Goal: Information Seeking & Learning: Learn about a topic

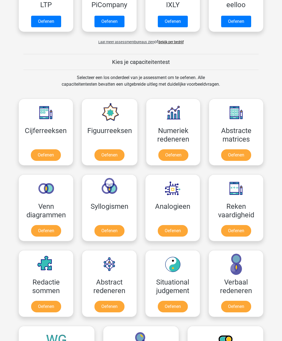
scroll to position [204, 0]
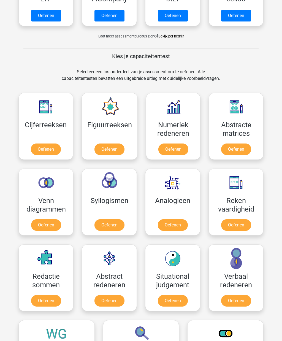
click at [167, 220] on link "Oefenen" at bounding box center [173, 225] width 30 height 12
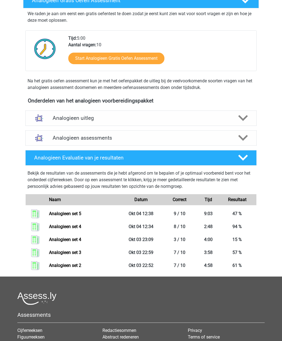
scroll to position [112, 0]
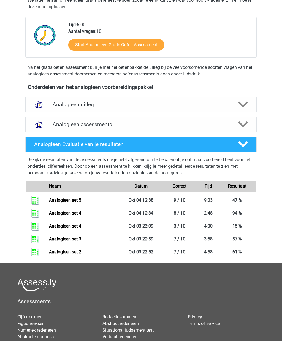
click at [55, 121] on h4 "Analogieen assessments" at bounding box center [141, 124] width 177 height 6
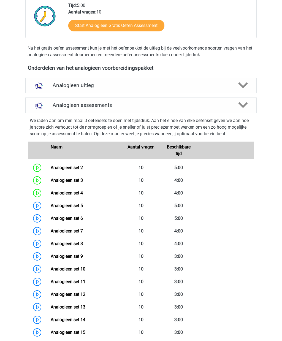
scroll to position [139, 0]
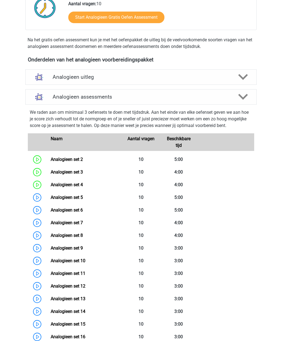
click at [51, 196] on link "Analogieen set 5" at bounding box center [67, 197] width 32 height 5
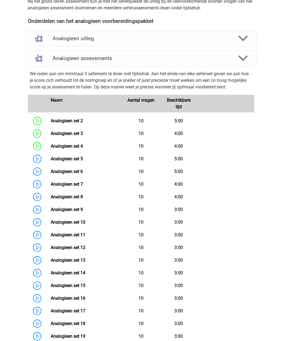
scroll to position [178, 0]
click at [51, 169] on link "Analogieen set 6" at bounding box center [67, 171] width 32 height 5
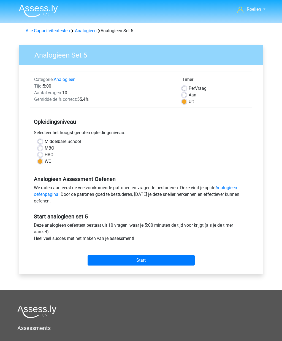
click at [199, 83] on div "Timer" at bounding box center [215, 80] width 66 height 9
click at [203, 88] on label "Per Vraag" at bounding box center [198, 88] width 18 height 7
click at [187, 88] on input "Per Vraag" at bounding box center [184, 88] width 4 height 6
radio input "true"
click at [167, 264] on input "Start" at bounding box center [141, 260] width 107 height 10
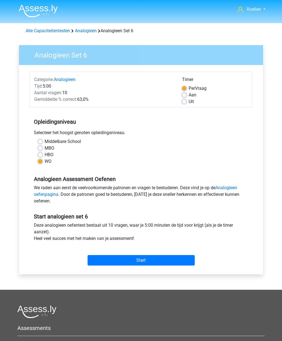
click at [124, 260] on input "Start" at bounding box center [141, 260] width 107 height 10
click at [193, 102] on label "Uit" at bounding box center [191, 101] width 5 height 7
click at [187, 102] on input "Uit" at bounding box center [184, 101] width 4 height 6
radio input "true"
click at [149, 265] on input "Start" at bounding box center [141, 260] width 107 height 10
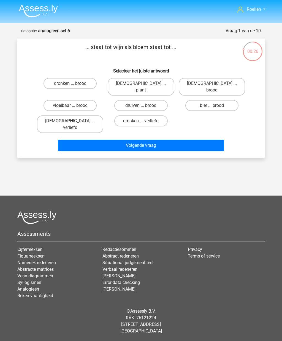
click at [161, 98] on div "druiven ... brood" at bounding box center [141, 105] width 71 height 15
click at [157, 100] on label "druiven ... brood" at bounding box center [140, 105] width 53 height 11
click at [145, 106] on input "druiven ... brood" at bounding box center [143, 108] width 4 height 4
radio input "true"
click at [175, 140] on button "Volgende vraag" at bounding box center [141, 146] width 167 height 12
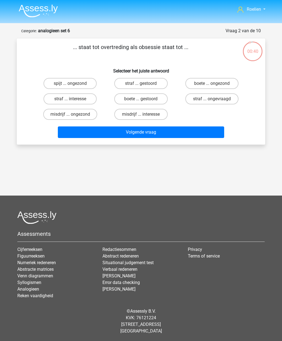
scroll to position [2, 0]
click at [50, 96] on label "straf ... interesse" at bounding box center [70, 98] width 53 height 11
click at [70, 99] on input "straf ... interesse" at bounding box center [72, 101] width 4 height 4
radio input "true"
click at [72, 132] on button "Volgende vraag" at bounding box center [141, 132] width 167 height 12
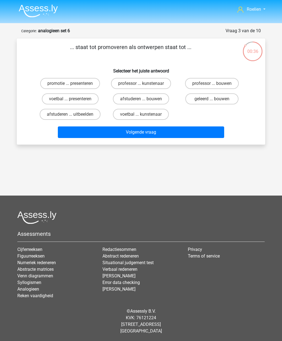
scroll to position [10, 0]
click at [163, 78] on label "professor ... kunstenaar" at bounding box center [141, 83] width 60 height 11
click at [145, 83] on input "professor ... kunstenaar" at bounding box center [143, 85] width 4 height 4
radio input "true"
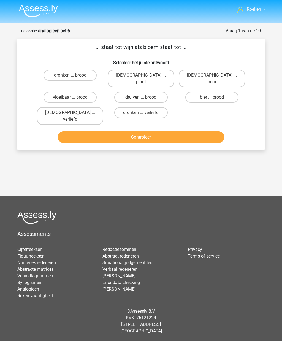
click at [157, 92] on label "druiven ... brood" at bounding box center [140, 97] width 53 height 11
click at [145, 97] on input "druiven ... brood" at bounding box center [143, 99] width 4 height 4
radio input "true"
click at [178, 131] on button "Controleer" at bounding box center [141, 137] width 167 height 12
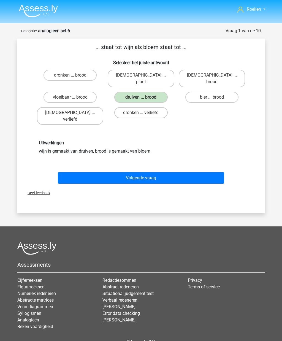
click at [171, 172] on button "Volgende vraag" at bounding box center [141, 178] width 167 height 12
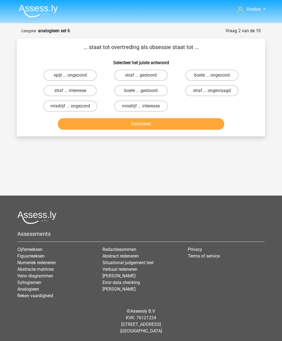
scroll to position [20, 0]
click at [128, 85] on label "boete ... gestoord" at bounding box center [140, 90] width 53 height 11
click at [141, 91] on input "boete ... gestoord" at bounding box center [143, 93] width 4 height 4
radio input "true"
click at [158, 70] on label "straf ... gestoord" at bounding box center [140, 75] width 53 height 11
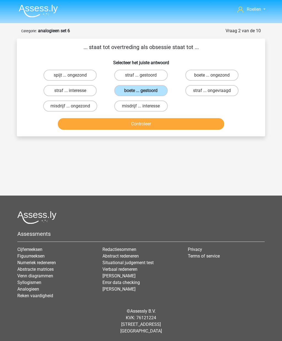
click at [145, 75] on input "straf ... gestoord" at bounding box center [143, 77] width 4 height 4
radio input "true"
click at [192, 118] on button "Controleer" at bounding box center [141, 124] width 167 height 12
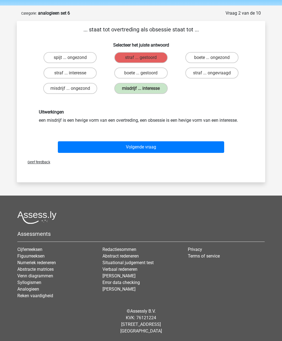
click at [199, 146] on button "Volgende vraag" at bounding box center [141, 147] width 167 height 12
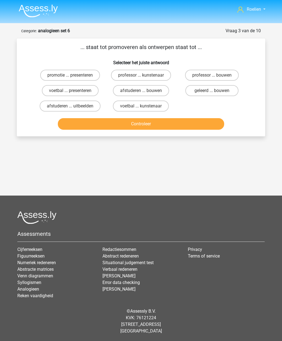
click at [160, 85] on label "afstuderen ... bouwen" at bounding box center [141, 90] width 56 height 11
click at [145, 91] on input "afstuderen ... bouwen" at bounding box center [143, 93] width 4 height 4
radio input "true"
click at [193, 118] on button "Controleer" at bounding box center [141, 124] width 167 height 12
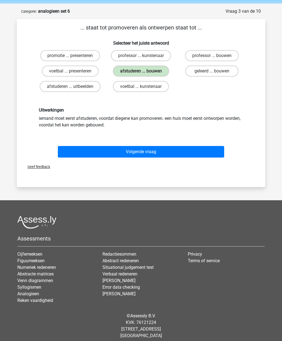
click at [203, 152] on button "Volgende vraag" at bounding box center [141, 152] width 167 height 12
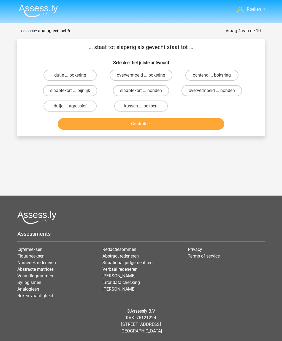
click at [53, 85] on label "slaaptekort ... pijnlijk" at bounding box center [70, 90] width 54 height 11
click at [70, 91] on input "slaaptekort ... pijnlijk" at bounding box center [72, 93] width 4 height 4
radio input "true"
click at [204, 118] on button "Controleer" at bounding box center [141, 124] width 167 height 12
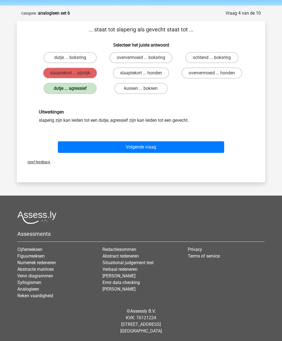
click at [201, 148] on button "Volgende vraag" at bounding box center [141, 147] width 167 height 12
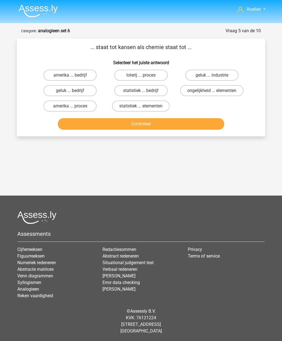
click at [163, 101] on label "statistiek ... elementen" at bounding box center [141, 106] width 58 height 11
click at [145, 106] on input "statistiek ... elementen" at bounding box center [143, 108] width 4 height 4
radio input "true"
click at [206, 118] on button "Controleer" at bounding box center [141, 124] width 167 height 12
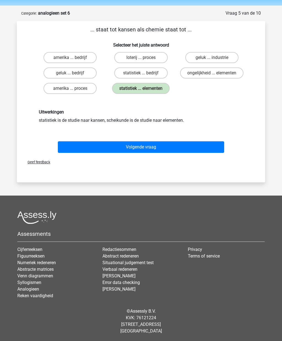
click at [78, 147] on button "Volgende vraag" at bounding box center [141, 147] width 167 height 12
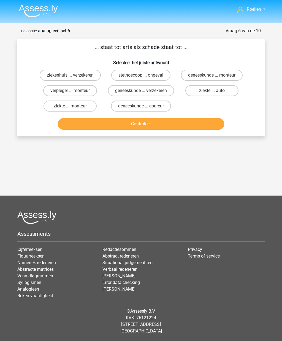
click at [68, 101] on label "ziekte ... monteur" at bounding box center [70, 106] width 53 height 11
click at [70, 106] on input "ziekte ... monteur" at bounding box center [72, 108] width 4 height 4
radio input "true"
click at [76, 118] on button "Controleer" at bounding box center [141, 124] width 167 height 12
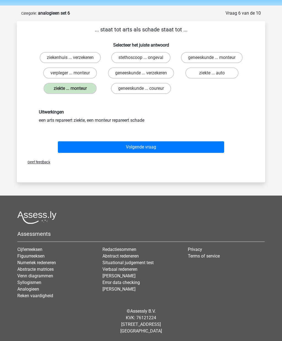
click at [80, 153] on button "Volgende vraag" at bounding box center [141, 147] width 167 height 12
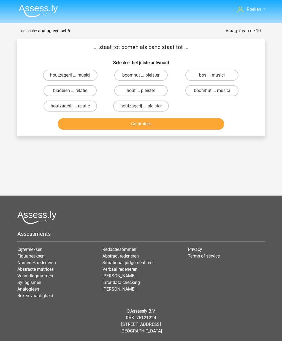
click at [234, 70] on label "bos ... musici" at bounding box center [211, 75] width 53 height 11
click at [215, 75] on input "bos ... musici" at bounding box center [214, 77] width 4 height 4
radio input "true"
click at [204, 118] on button "Controleer" at bounding box center [141, 124] width 167 height 12
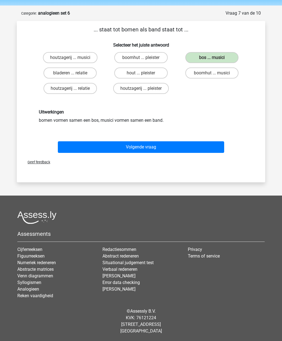
click at [76, 146] on button "Volgende vraag" at bounding box center [141, 147] width 167 height 12
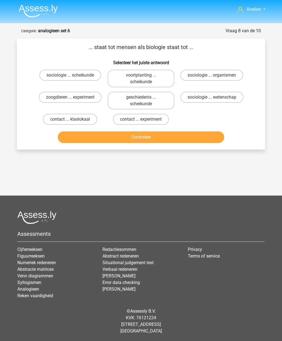
click at [234, 70] on label "sociologie ... organismen" at bounding box center [211, 75] width 63 height 11
click at [215, 75] on input "sociologie ... organismen" at bounding box center [214, 77] width 4 height 4
radio input "true"
click at [208, 131] on button "Controleer" at bounding box center [141, 137] width 167 height 12
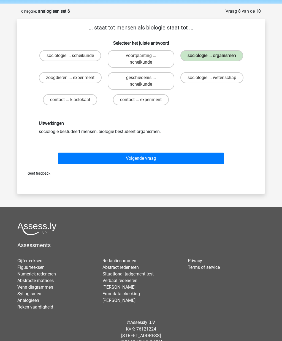
click at [79, 158] on button "Volgende vraag" at bounding box center [141, 159] width 167 height 12
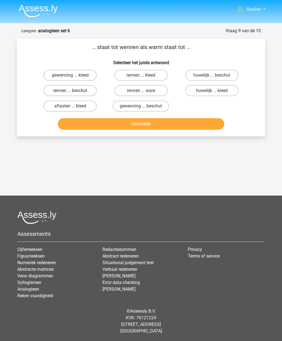
click at [164, 85] on label "rennen ... ware" at bounding box center [140, 90] width 53 height 11
click at [145, 91] on input "rennen ... ware" at bounding box center [143, 93] width 4 height 4
radio input "true"
click at [80, 118] on button "Controleer" at bounding box center [141, 124] width 167 height 12
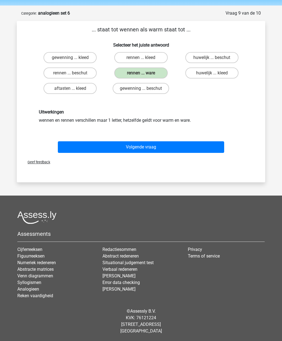
click at [76, 145] on button "Volgende vraag" at bounding box center [141, 147] width 167 height 12
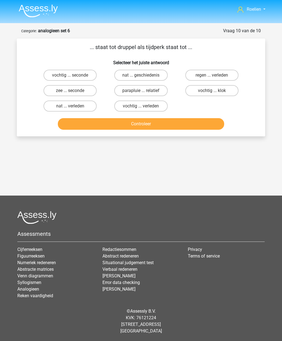
click at [58, 85] on label "zee ... seconde" at bounding box center [70, 90] width 53 height 11
click at [70, 91] on input "zee ... seconde" at bounding box center [72, 93] width 4 height 4
radio input "true"
click at [201, 118] on button "Controleer" at bounding box center [141, 124] width 167 height 12
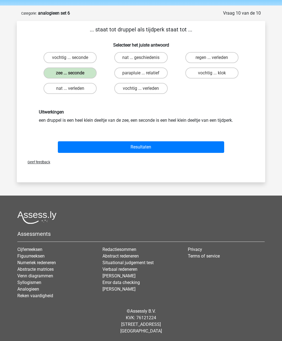
click at [79, 147] on button "Resultaten" at bounding box center [141, 147] width 167 height 12
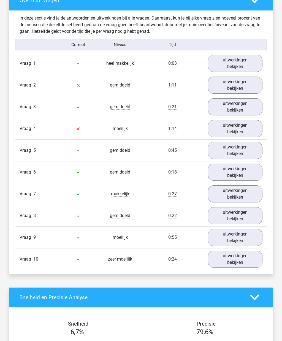
scroll to position [323, 0]
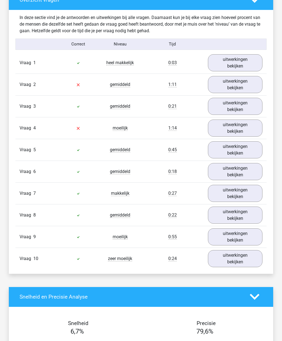
click at [246, 81] on link "uitwerkingen bekijken" at bounding box center [235, 84] width 55 height 17
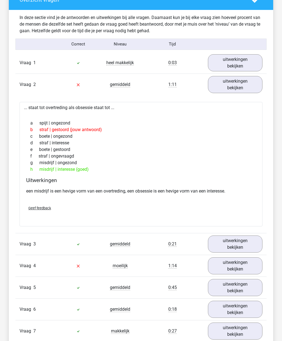
click at [245, 85] on link "uitwerkingen bekijken" at bounding box center [235, 84] width 55 height 17
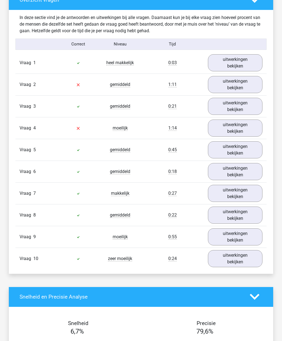
click at [247, 129] on link "uitwerkingen bekijken" at bounding box center [235, 128] width 55 height 17
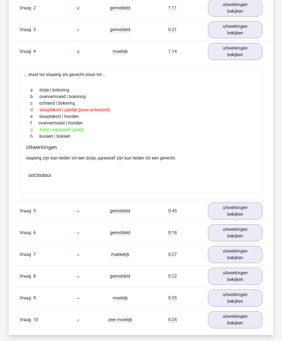
scroll to position [400, 0]
click at [249, 58] on link "uitwerkingen bekijken" at bounding box center [235, 51] width 55 height 17
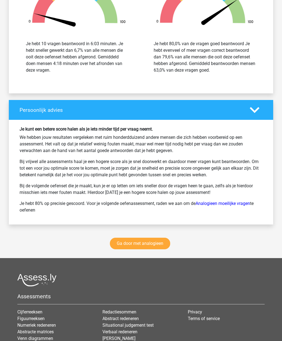
scroll to position [691, 0]
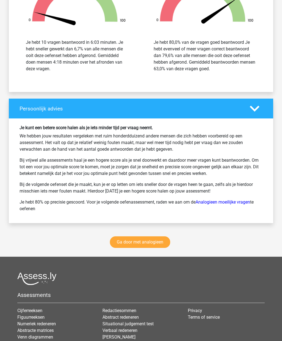
click at [124, 245] on link "Ga door met analogieen" at bounding box center [140, 242] width 60 height 12
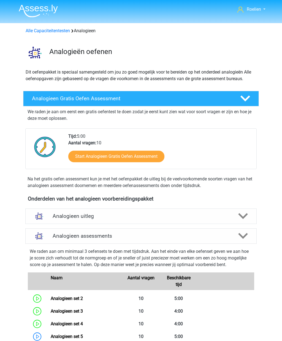
scroll to position [226, 0]
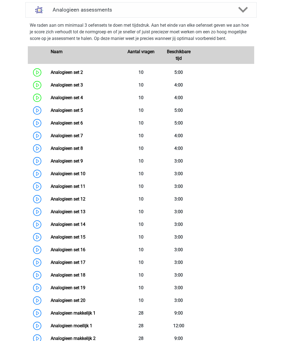
click at [51, 137] on link "Analogieen set 7" at bounding box center [67, 135] width 32 height 5
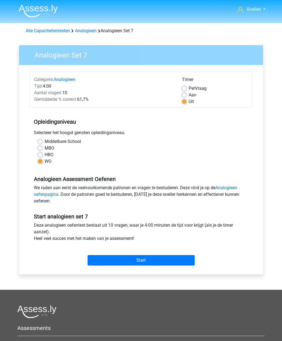
click at [106, 264] on input "Start" at bounding box center [141, 260] width 107 height 10
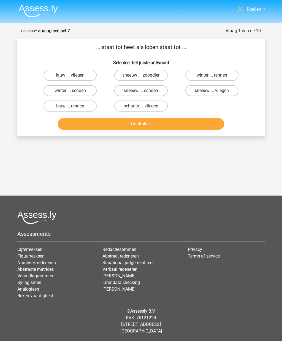
click at [65, 109] on label "lauw ... rennen" at bounding box center [70, 106] width 53 height 11
click at [70, 109] on input "lauw ... rennen" at bounding box center [72, 108] width 4 height 4
radio input "true"
click at [205, 126] on button "Controleer" at bounding box center [141, 124] width 167 height 12
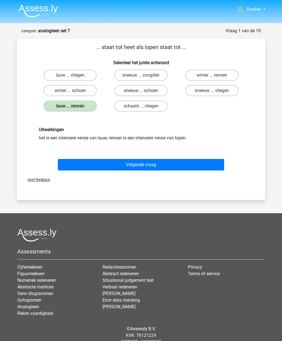
click at [211, 165] on button "Volgende vraag" at bounding box center [141, 165] width 167 height 12
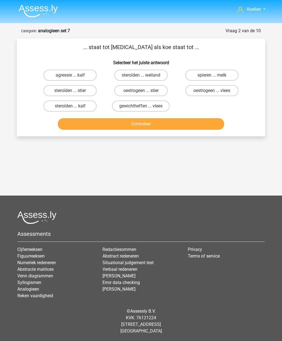
scroll to position [20, 0]
click at [161, 85] on label "oestrogeen ... stier" at bounding box center [140, 90] width 53 height 11
click at [145, 91] on input "oestrogeen ... stier" at bounding box center [143, 93] width 4 height 4
radio input "true"
click at [192, 118] on button "Controleer" at bounding box center [141, 124] width 167 height 12
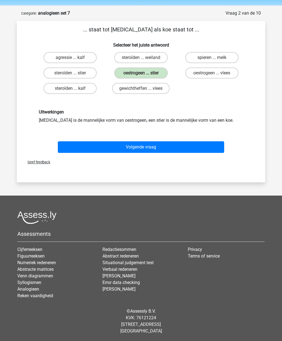
click at [187, 148] on button "Volgende vraag" at bounding box center [141, 147] width 167 height 12
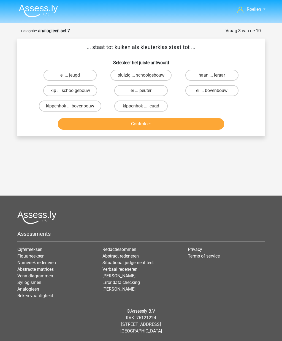
click at [225, 85] on label "ei ... bovenbouw" at bounding box center [211, 90] width 53 height 11
click at [215, 91] on input "ei ... bovenbouw" at bounding box center [214, 93] width 4 height 4
radio input "true"
click at [158, 85] on label "ei ... peuter" at bounding box center [140, 90] width 53 height 11
click at [145, 91] on input "ei ... peuter" at bounding box center [143, 93] width 4 height 4
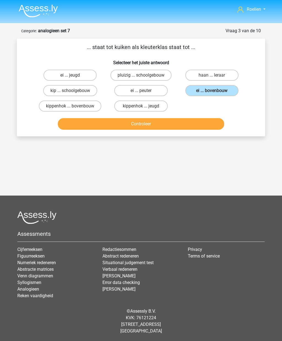
radio input "true"
click at [211, 85] on label "ei ... bovenbouw" at bounding box center [211, 90] width 53 height 11
click at [212, 91] on input "ei ... bovenbouw" at bounding box center [214, 93] width 4 height 4
radio input "true"
click at [196, 118] on button "Controleer" at bounding box center [141, 124] width 167 height 12
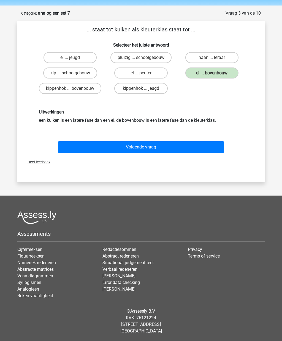
click at [201, 141] on button "Volgende vraag" at bounding box center [141, 147] width 167 height 12
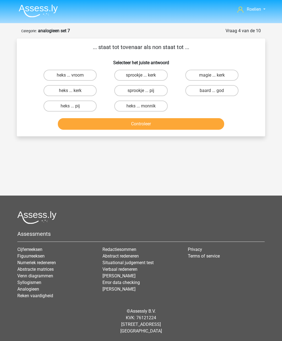
click at [137, 101] on label "heks ... monnik" at bounding box center [140, 106] width 53 height 11
click at [141, 106] on input "heks ... monnik" at bounding box center [143, 108] width 4 height 4
radio input "true"
click at [77, 118] on button "Controleer" at bounding box center [141, 124] width 167 height 12
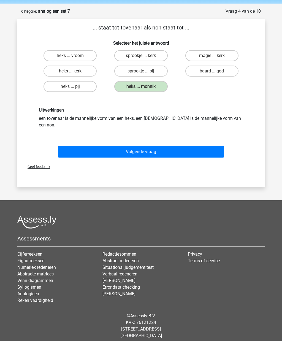
click at [91, 147] on button "Volgende vraag" at bounding box center [141, 152] width 167 height 12
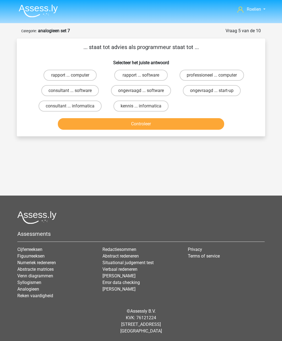
click at [55, 85] on label "consultant ... software" at bounding box center [70, 90] width 58 height 11
click at [70, 91] on input "consultant ... software" at bounding box center [72, 93] width 4 height 4
radio input "true"
click at [198, 118] on button "Controleer" at bounding box center [141, 124] width 167 height 12
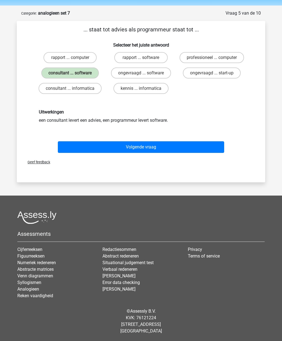
click at [194, 146] on button "Volgende vraag" at bounding box center [141, 147] width 167 height 12
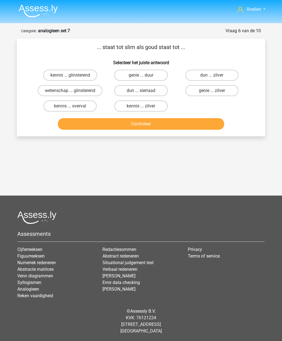
click at [163, 70] on label "genie ... duur" at bounding box center [140, 75] width 53 height 11
click at [145, 75] on input "genie ... duur" at bounding box center [143, 77] width 4 height 4
radio input "true"
click at [168, 118] on button "Controleer" at bounding box center [141, 124] width 167 height 12
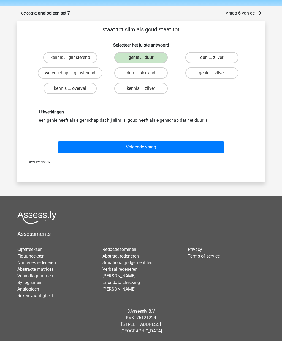
click at [178, 147] on button "Volgende vraag" at bounding box center [141, 147] width 167 height 12
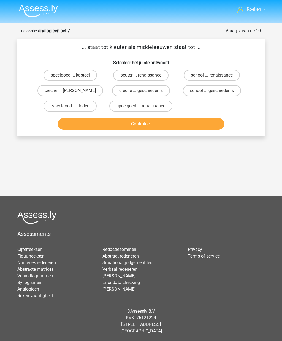
click at [158, 70] on label "peuter ... renaissance" at bounding box center [140, 75] width 55 height 11
click at [145, 75] on input "peuter ... renaissance" at bounding box center [143, 77] width 4 height 4
radio input "true"
click at [171, 118] on button "Controleer" at bounding box center [141, 124] width 167 height 12
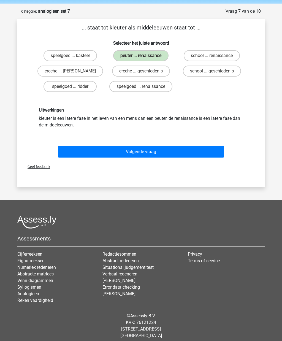
click at [178, 154] on button "Volgende vraag" at bounding box center [141, 152] width 167 height 12
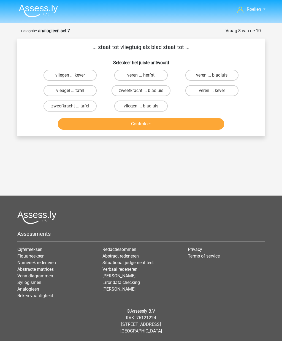
click at [56, 85] on label "vleugel ... tafel" at bounding box center [70, 90] width 53 height 11
click at [70, 91] on input "vleugel ... tafel" at bounding box center [72, 93] width 4 height 4
radio input "true"
click at [203, 118] on button "Controleer" at bounding box center [141, 124] width 167 height 12
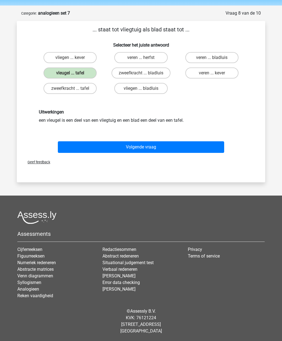
click at [87, 146] on button "Volgende vraag" at bounding box center [141, 147] width 167 height 12
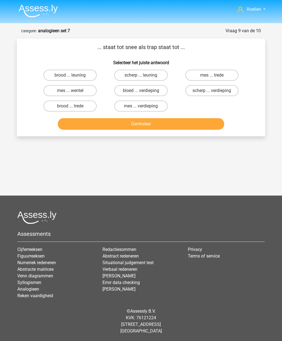
click at [53, 70] on label "brood ... leuning" at bounding box center [70, 75] width 53 height 11
click at [70, 75] on input "brood ... leuning" at bounding box center [72, 77] width 4 height 4
radio input "true"
click at [63, 101] on label "brood ... trede" at bounding box center [70, 106] width 53 height 11
click at [70, 106] on input "brood ... trede" at bounding box center [72, 108] width 4 height 4
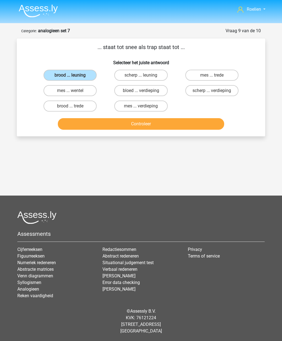
radio input "true"
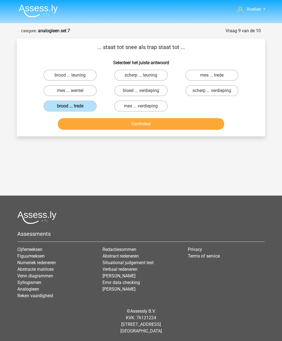
click at [211, 118] on button "Controleer" at bounding box center [141, 124] width 167 height 12
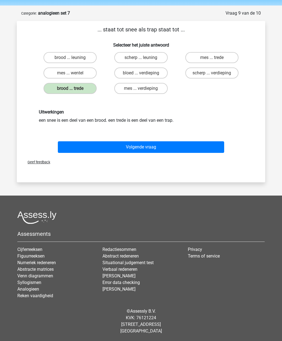
click at [200, 142] on button "Volgende vraag" at bounding box center [141, 147] width 167 height 12
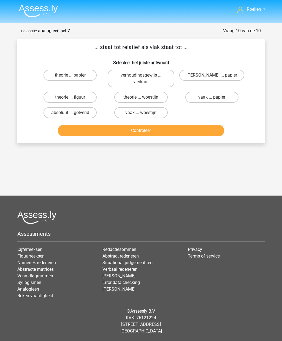
click at [61, 107] on label "absoluut ... golvend" at bounding box center [70, 112] width 53 height 11
click at [70, 113] on input "absoluut ... golvend" at bounding box center [72, 115] width 4 height 4
radio input "true"
click at [210, 125] on button "Controleer" at bounding box center [141, 131] width 167 height 12
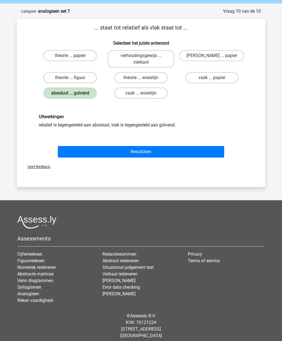
click at [86, 152] on button "Resultaten" at bounding box center [141, 152] width 167 height 12
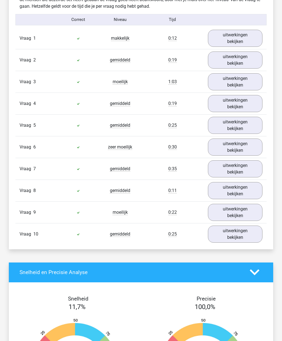
scroll to position [349, 0]
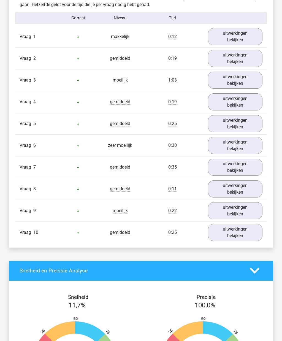
click at [253, 145] on link "uitwerkingen bekijken" at bounding box center [235, 145] width 55 height 17
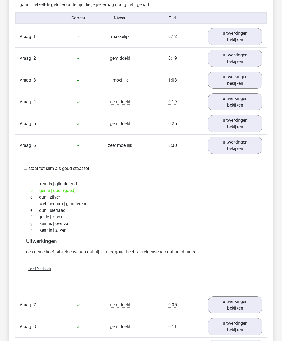
click at [251, 147] on link "uitwerkingen bekijken" at bounding box center [235, 145] width 55 height 17
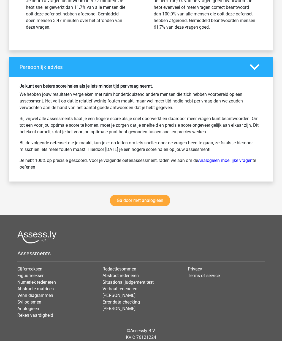
scroll to position [733, 0]
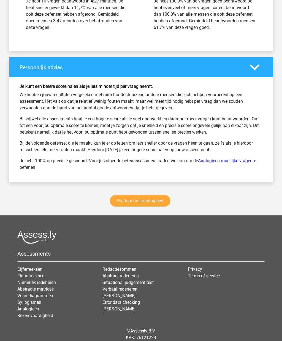
click at [152, 203] on link "Ga door met analogieen" at bounding box center [140, 201] width 60 height 12
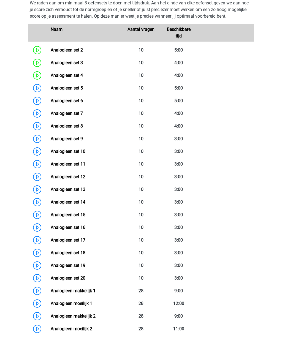
scroll to position [251, 0]
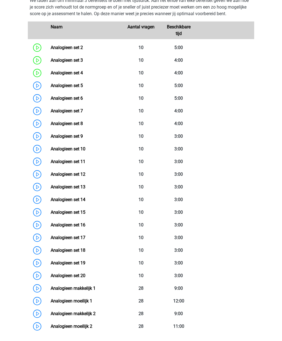
click at [51, 126] on link "Analogieen set 8" at bounding box center [67, 123] width 32 height 5
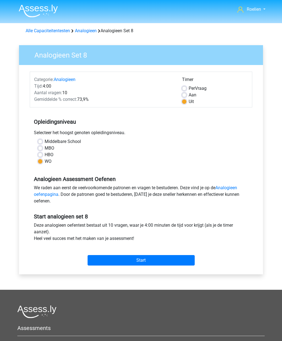
click at [97, 260] on input "Start" at bounding box center [141, 260] width 107 height 10
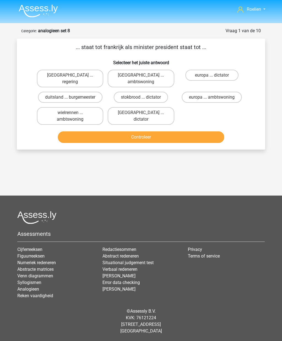
click at [49, 79] on label "[GEOGRAPHIC_DATA] ... regering" at bounding box center [70, 79] width 66 height 18
click at [70, 79] on input "[GEOGRAPHIC_DATA] ... regering" at bounding box center [72, 77] width 4 height 4
radio input "true"
click at [76, 131] on button "Controleer" at bounding box center [141, 137] width 167 height 12
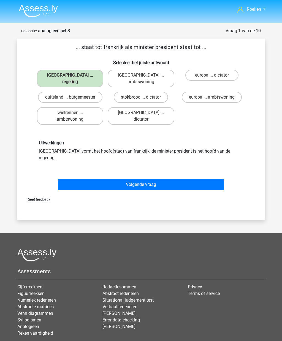
click at [76, 179] on button "Volgende vraag" at bounding box center [141, 185] width 167 height 12
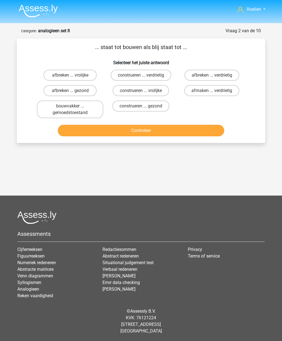
scroll to position [20, 0]
click at [231, 70] on label "afbreken ... verdrietig" at bounding box center [212, 75] width 55 height 11
click at [215, 75] on input "afbreken ... verdrietig" at bounding box center [214, 77] width 4 height 4
radio input "true"
click at [67, 125] on button "Controleer" at bounding box center [141, 131] width 167 height 12
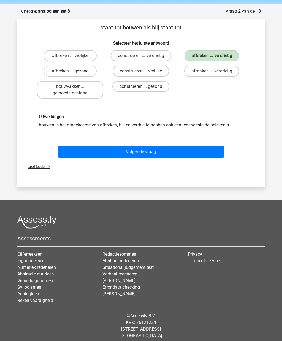
click at [89, 152] on button "Volgende vraag" at bounding box center [141, 152] width 167 height 12
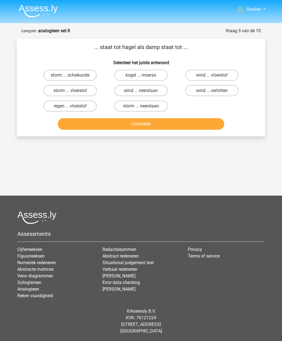
click at [58, 101] on label "regen ... vloeistof" at bounding box center [70, 106] width 53 height 11
click at [70, 106] on input "regen ... vloeistof" at bounding box center [72, 108] width 4 height 4
radio input "true"
click at [72, 118] on button "Controleer" at bounding box center [141, 124] width 167 height 12
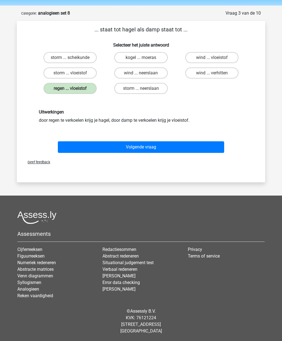
click at [79, 149] on button "Volgende vraag" at bounding box center [141, 147] width 167 height 12
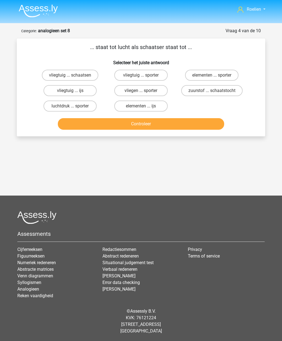
click at [52, 85] on label "vliegtuig ... ijs" at bounding box center [70, 90] width 53 height 11
click at [70, 91] on input "vliegtuig ... ijs" at bounding box center [72, 93] width 4 height 4
radio input "true"
click at [79, 118] on button "Controleer" at bounding box center [141, 124] width 167 height 12
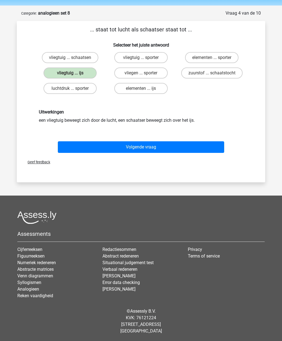
click at [88, 148] on button "Volgende vraag" at bounding box center [141, 147] width 167 height 12
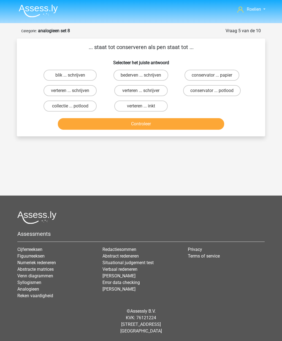
click at [56, 70] on label "blik ... schrijven" at bounding box center [70, 75] width 53 height 11
click at [70, 75] on input "blik ... schrijven" at bounding box center [72, 77] width 4 height 4
radio input "true"
click at [199, 118] on button "Controleer" at bounding box center [141, 124] width 167 height 12
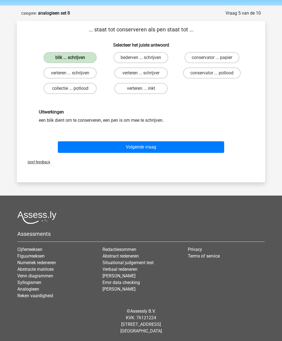
click at [201, 143] on button "Volgende vraag" at bounding box center [141, 147] width 167 height 12
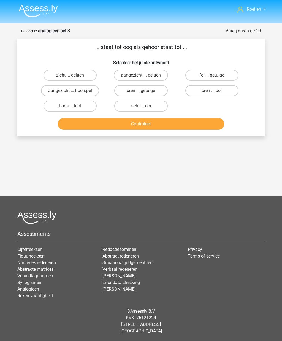
click at [160, 101] on label "zicht ... oor" at bounding box center [140, 106] width 53 height 11
click at [145, 106] on input "zicht ... oor" at bounding box center [143, 108] width 4 height 4
radio input "true"
click at [189, 118] on button "Controleer" at bounding box center [141, 124] width 167 height 12
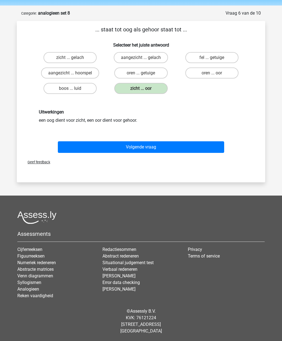
click at [176, 145] on button "Volgende vraag" at bounding box center [141, 147] width 167 height 12
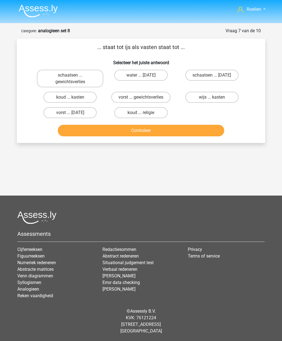
click at [165, 92] on label "vorst ... gewichtsverlies" at bounding box center [140, 97] width 59 height 11
click at [145, 97] on input "vorst ... gewichtsverlies" at bounding box center [143, 99] width 4 height 4
radio input "true"
click at [205, 125] on button "Controleer" at bounding box center [141, 131] width 167 height 12
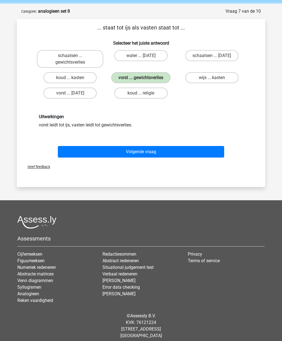
click at [82, 153] on button "Volgende vraag" at bounding box center [141, 152] width 167 height 12
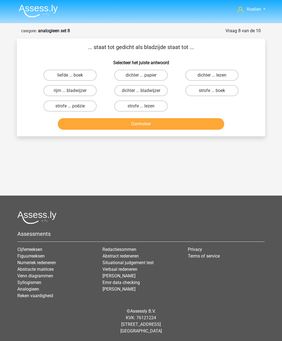
click at [224, 85] on label "strofe ... boek" at bounding box center [211, 90] width 53 height 11
click at [215, 91] on input "strofe ... boek" at bounding box center [214, 93] width 4 height 4
radio input "true"
click at [74, 118] on button "Controleer" at bounding box center [141, 124] width 167 height 12
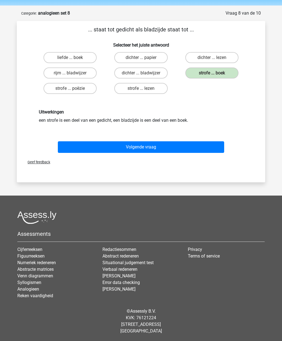
click at [93, 144] on button "Volgende vraag" at bounding box center [141, 147] width 167 height 12
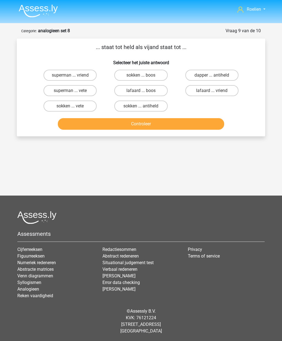
click at [225, 85] on label "lafaard ... vriend" at bounding box center [211, 90] width 53 height 11
click at [215, 91] on input "lafaard ... vriend" at bounding box center [214, 93] width 4 height 4
radio input "true"
click at [193, 118] on button "Controleer" at bounding box center [141, 124] width 167 height 12
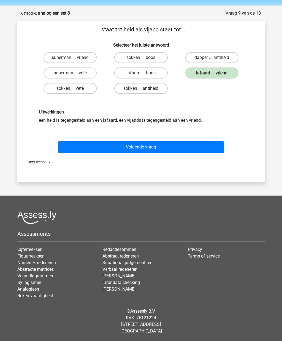
click at [173, 150] on button "Volgende vraag" at bounding box center [141, 147] width 167 height 12
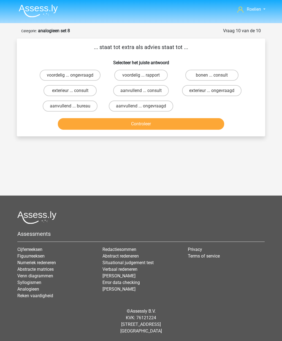
click at [158, 70] on label "voordelig ... rapport" at bounding box center [140, 75] width 53 height 11
click at [145, 75] on input "voordelig ... rapport" at bounding box center [143, 77] width 4 height 4
radio input "true"
click at [195, 118] on button "Controleer" at bounding box center [141, 124] width 167 height 12
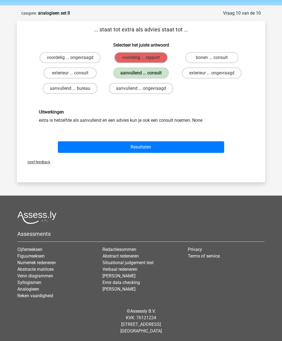
click at [179, 141] on button "Resultaten" at bounding box center [141, 147] width 167 height 12
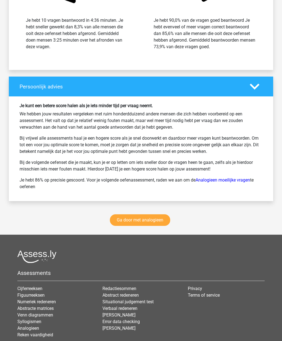
scroll to position [729, 0]
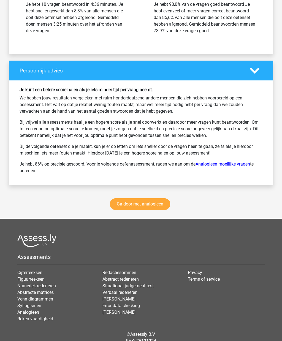
click at [154, 203] on link "Ga door met analogieen" at bounding box center [140, 204] width 60 height 12
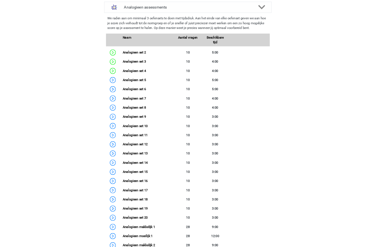
scroll to position [273, 0]
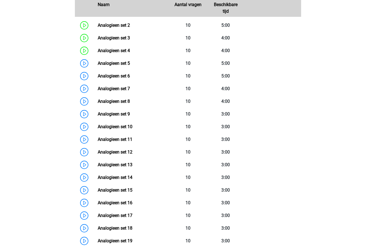
click at [98, 103] on link "Analogieen set 8" at bounding box center [114, 101] width 32 height 5
click at [98, 116] on link "Analogieen set 9" at bounding box center [114, 113] width 32 height 5
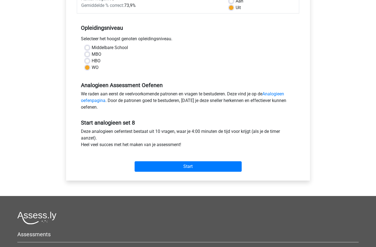
scroll to position [95, 0]
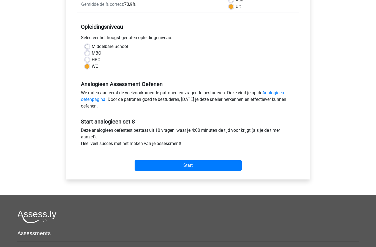
click at [154, 163] on input "Start" at bounding box center [188, 165] width 107 height 10
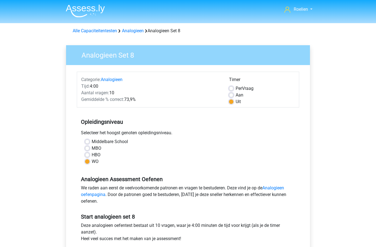
scroll to position [115, 0]
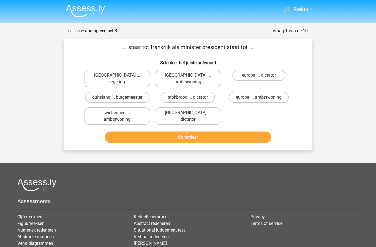
scroll to position [3, 0]
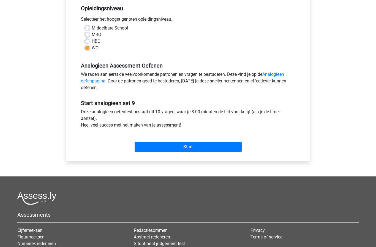
scroll to position [114, 0]
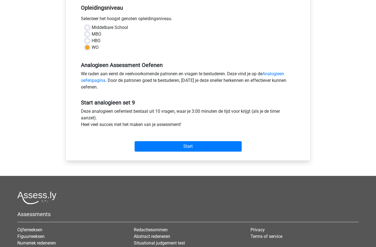
click at [147, 145] on input "Start" at bounding box center [188, 146] width 107 height 10
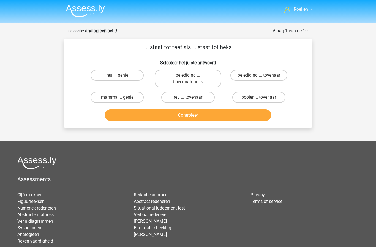
click at [179, 97] on label "reu ... tovenaar" at bounding box center [187, 97] width 53 height 11
click at [188, 97] on input "reu ... tovenaar" at bounding box center [190, 99] width 4 height 4
radio input "true"
click at [147, 113] on button "Controleer" at bounding box center [188, 115] width 167 height 12
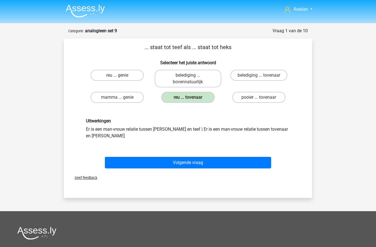
click at [141, 157] on button "Volgende vraag" at bounding box center [188, 163] width 167 height 12
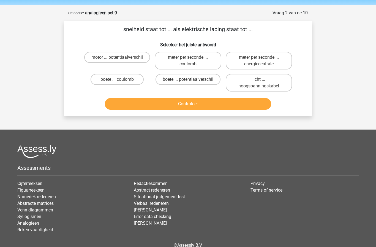
scroll to position [28, 0]
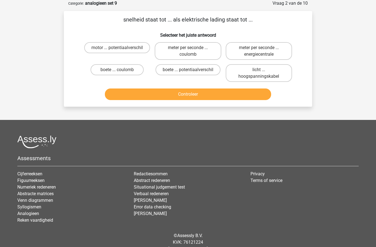
click at [209, 51] on label "meter per seconde ... coulomb" at bounding box center [188, 51] width 66 height 18
click at [192, 51] on input "meter per seconde ... coulomb" at bounding box center [190, 50] width 4 height 4
radio input "true"
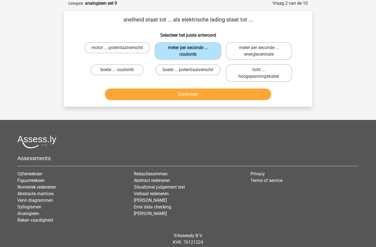
click at [248, 96] on button "Controleer" at bounding box center [188, 94] width 167 height 12
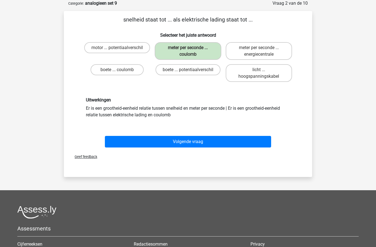
click at [145, 141] on button "Volgende vraag" at bounding box center [188, 142] width 167 height 12
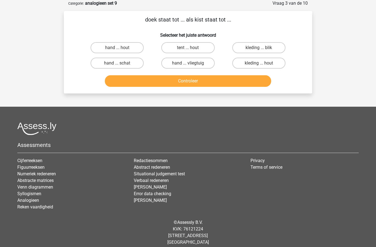
click at [113, 64] on label "hand ... schat" at bounding box center [117, 63] width 53 height 11
click at [117, 64] on input "hand ... schat" at bounding box center [119, 65] width 4 height 4
radio input "true"
click at [141, 81] on button "Controleer" at bounding box center [188, 81] width 167 height 12
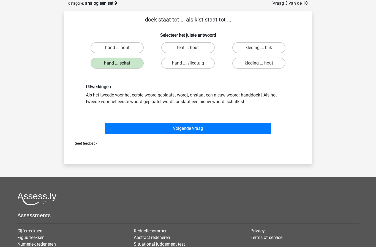
click at [139, 124] on button "Volgende vraag" at bounding box center [188, 129] width 167 height 12
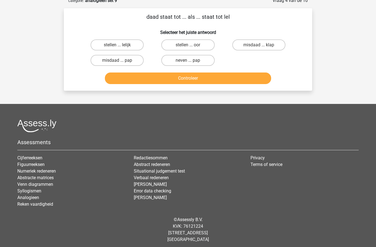
scroll to position [23, 0]
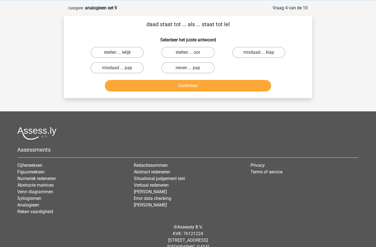
click at [107, 71] on label "misdaad ... pap" at bounding box center [117, 67] width 53 height 11
click at [117, 71] on input "misdaad ... pap" at bounding box center [119, 70] width 4 height 4
radio input "true"
click at [136, 85] on button "Controleer" at bounding box center [188, 86] width 167 height 12
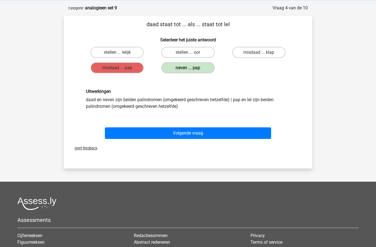
click at [138, 130] on button "Volgende vraag" at bounding box center [188, 133] width 167 height 12
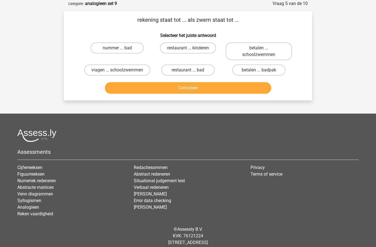
scroll to position [28, 0]
click at [108, 47] on label "nummer ... bad" at bounding box center [117, 47] width 53 height 11
click at [117, 48] on input "nummer ... bad" at bounding box center [119, 50] width 4 height 4
radio input "true"
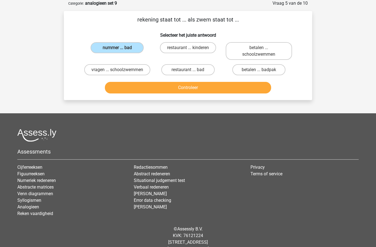
click at [138, 93] on button "Controleer" at bounding box center [188, 88] width 167 height 12
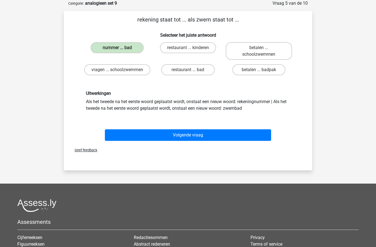
click at [152, 134] on div "Volgende vraag" at bounding box center [188, 134] width 231 height 18
click at [149, 139] on button "Volgende vraag" at bounding box center [188, 135] width 167 height 12
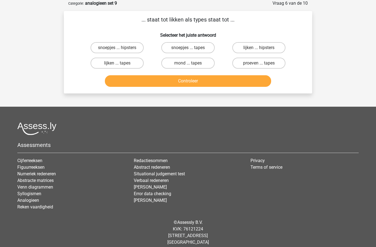
click at [105, 67] on label "lijken ... tapes" at bounding box center [117, 63] width 53 height 11
click at [117, 67] on input "lijken ... tapes" at bounding box center [119, 65] width 4 height 4
radio input "true"
click at [115, 83] on button "Controleer" at bounding box center [188, 81] width 167 height 12
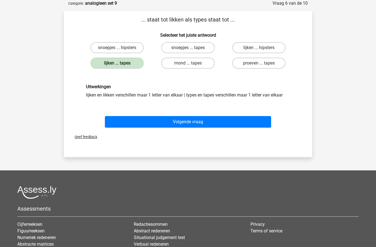
click at [136, 118] on button "Volgende vraag" at bounding box center [188, 122] width 167 height 12
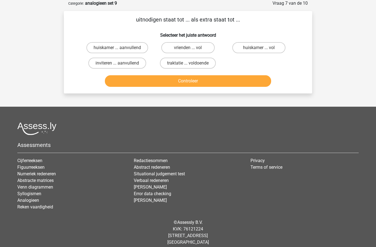
click at [115, 63] on label "inviteren ... aanvullend" at bounding box center [117, 63] width 58 height 11
click at [117, 63] on input "inviteren ... aanvullend" at bounding box center [119, 65] width 4 height 4
radio input "true"
click at [133, 84] on button "Controleer" at bounding box center [188, 81] width 167 height 12
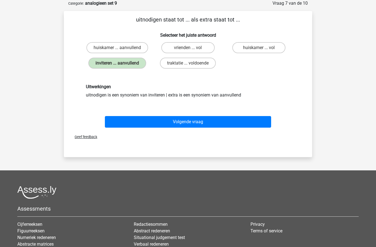
click at [149, 120] on button "Volgende vraag" at bounding box center [188, 122] width 167 height 12
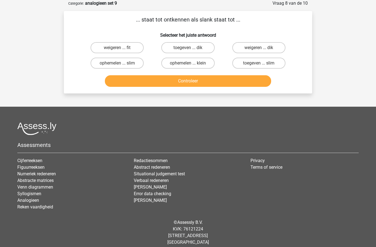
click at [183, 47] on label "toegeven ... dik" at bounding box center [187, 47] width 53 height 11
click at [188, 48] on input "toegeven ... dik" at bounding box center [190, 50] width 4 height 4
radio input "true"
click at [160, 81] on button "Controleer" at bounding box center [188, 81] width 167 height 12
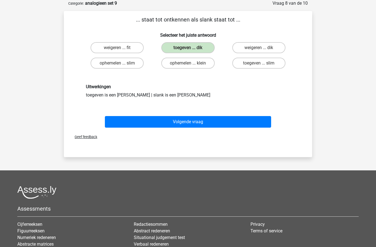
click at [142, 121] on button "Volgende vraag" at bounding box center [188, 122] width 167 height 12
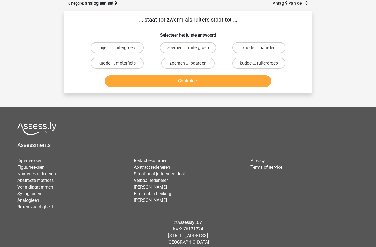
click at [112, 46] on label "bijen ... ruitergroep" at bounding box center [117, 47] width 53 height 11
click at [117, 48] on input "bijen ... ruitergroep" at bounding box center [119, 50] width 4 height 4
radio input "true"
click at [129, 83] on button "Controleer" at bounding box center [188, 81] width 167 height 12
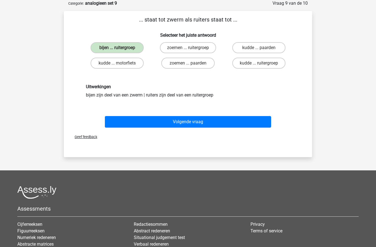
click at [145, 123] on button "Volgende vraag" at bounding box center [188, 122] width 167 height 12
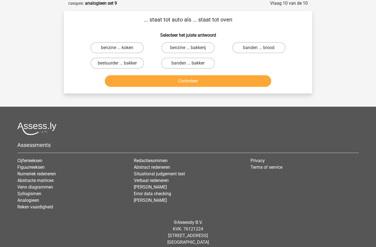
click at [115, 64] on label "bestuurder ... bakker" at bounding box center [117, 63] width 53 height 11
click at [117, 64] on input "bestuurder ... bakker" at bounding box center [119, 65] width 4 height 4
radio input "true"
click at [132, 82] on button "Controleer" at bounding box center [188, 81] width 167 height 12
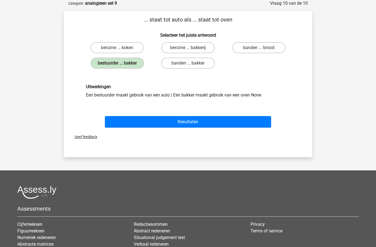
click at [156, 118] on button "Resultaten" at bounding box center [188, 122] width 167 height 12
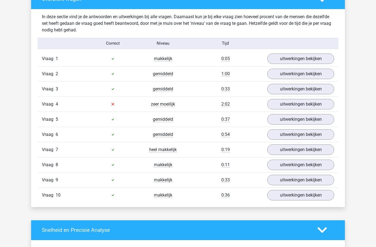
scroll to position [328, 0]
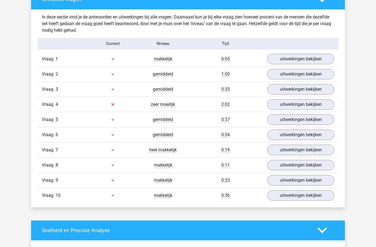
click at [286, 106] on link "uitwerkingen bekijken" at bounding box center [301, 104] width 67 height 10
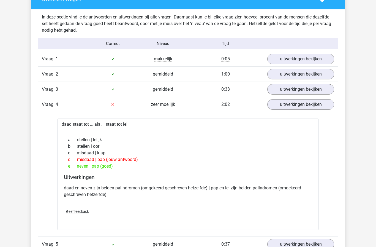
click at [277, 105] on link "uitwerkingen bekijken" at bounding box center [301, 104] width 67 height 10
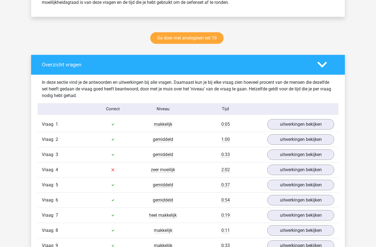
scroll to position [242, 0]
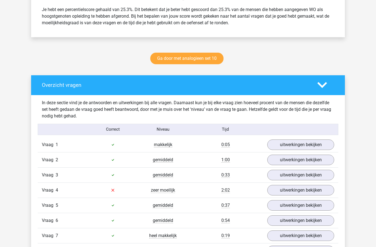
click at [173, 56] on link "Ga door met analogieen set 10" at bounding box center [186, 59] width 73 height 12
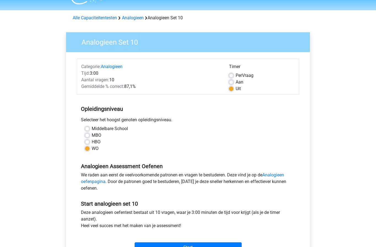
scroll to position [16, 0]
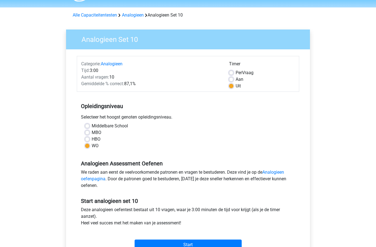
click at [241, 81] on label "Aan" at bounding box center [240, 79] width 8 height 7
click at [234, 81] on input "Aan" at bounding box center [231, 79] width 4 height 6
radio input "true"
click at [152, 246] on input "Start" at bounding box center [188, 244] width 107 height 10
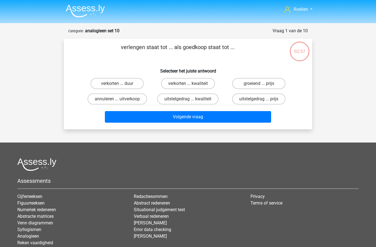
click at [103, 84] on label "verkorten ... duur" at bounding box center [117, 83] width 53 height 11
click at [117, 84] on input "verkorten ... duur" at bounding box center [119, 85] width 4 height 4
radio input "true"
click at [117, 119] on button "Volgende vraag" at bounding box center [188, 117] width 167 height 12
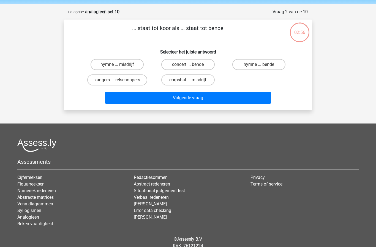
scroll to position [28, 0]
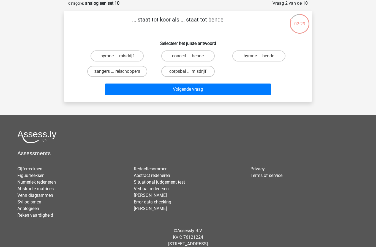
click at [99, 71] on label "zangers ... relschoppers" at bounding box center [117, 71] width 60 height 11
click at [117, 71] on input "zangers ... relschoppers" at bounding box center [119, 73] width 4 height 4
radio input "true"
click at [116, 89] on button "Volgende vraag" at bounding box center [188, 89] width 167 height 12
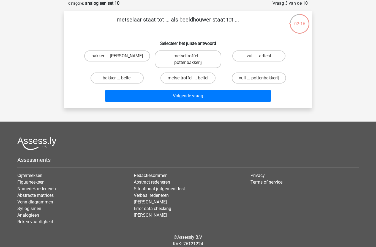
click at [207, 79] on label "metseltroffel ... beitel" at bounding box center [188, 77] width 55 height 11
click at [192, 79] on input "metseltroffel ... beitel" at bounding box center [190, 80] width 4 height 4
radio input "true"
click at [252, 100] on button "Volgende vraag" at bounding box center [188, 96] width 167 height 12
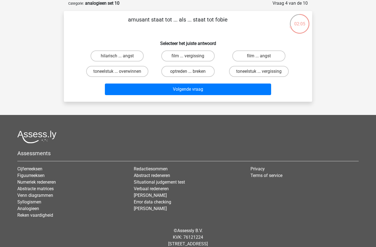
click at [100, 54] on label "hilarisch ... angst" at bounding box center [117, 55] width 53 height 11
click at [117, 56] on input "hilarisch ... angst" at bounding box center [119, 58] width 4 height 4
radio input "true"
click at [113, 87] on button "Volgende vraag" at bounding box center [188, 89] width 167 height 12
click at [280, 71] on label "software ... film" at bounding box center [259, 71] width 53 height 11
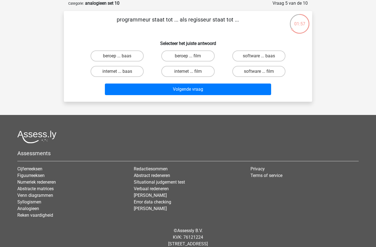
click at [263, 71] on input "software ... film" at bounding box center [261, 73] width 4 height 4
radio input "true"
click at [130, 90] on button "Volgende vraag" at bounding box center [188, 89] width 167 height 12
click at [271, 55] on label "klok ... palm" at bounding box center [259, 55] width 53 height 11
click at [263, 56] on input "klok ... palm" at bounding box center [261, 58] width 4 height 4
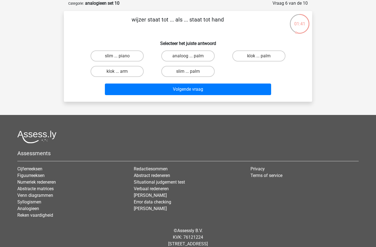
radio input "true"
click at [259, 89] on button "Volgende vraag" at bounding box center [188, 89] width 167 height 12
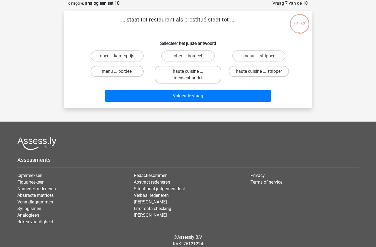
click at [204, 54] on label "ober ... bordeel" at bounding box center [187, 55] width 53 height 11
click at [192, 56] on input "ober ... bordeel" at bounding box center [190, 58] width 4 height 4
radio input "true"
click at [232, 105] on div "... staat tot restaurant als prostitué staat tot ... Selecteer het juiste antwo…" at bounding box center [188, 59] width 249 height 97
click at [233, 99] on button "Volgende vraag" at bounding box center [188, 96] width 167 height 12
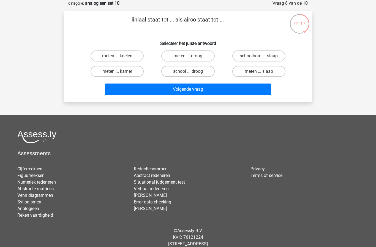
click at [101, 54] on label "meten ... koelen" at bounding box center [117, 55] width 53 height 11
click at [117, 56] on input "meten ... koelen" at bounding box center [119, 58] width 4 height 4
radio input "true"
click at [111, 89] on button "Volgende vraag" at bounding box center [188, 89] width 167 height 12
click at [114, 89] on button "Volgende vraag" at bounding box center [188, 89] width 167 height 12
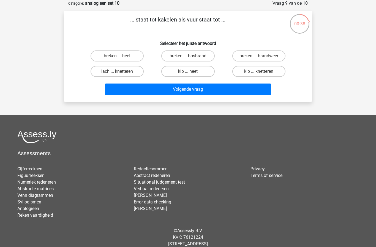
click at [184, 52] on label "breken ... bosbrand" at bounding box center [187, 55] width 53 height 11
click at [188, 56] on input "breken ... bosbrand" at bounding box center [190, 58] width 4 height 4
radio input "true"
click at [179, 73] on label "kip ... heet" at bounding box center [187, 71] width 53 height 11
click at [188, 73] on input "kip ... heet" at bounding box center [190, 73] width 4 height 4
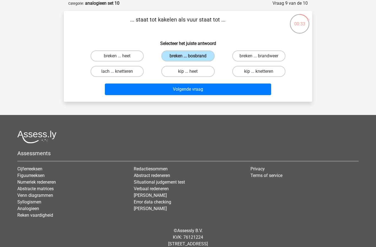
radio input "true"
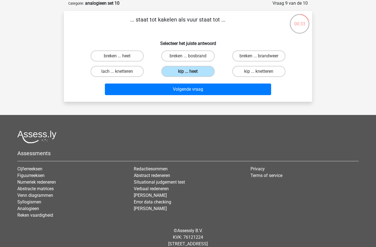
click at [182, 92] on button "Volgende vraag" at bounding box center [188, 89] width 167 height 12
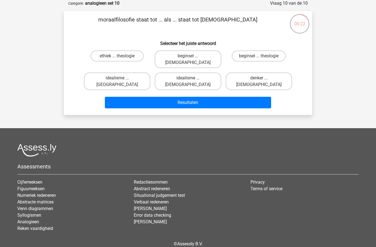
click at [104, 55] on label "ethiek ... theologie" at bounding box center [117, 55] width 53 height 11
click at [117, 56] on input "ethiek ... theologie" at bounding box center [119, 58] width 4 height 4
radio input "true"
click at [140, 97] on button "Resultaten" at bounding box center [188, 103] width 167 height 12
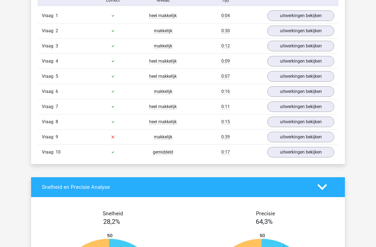
scroll to position [370, 0]
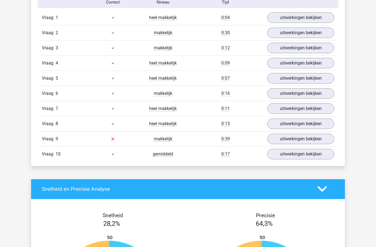
click at [314, 139] on link "uitwerkingen bekijken" at bounding box center [301, 139] width 67 height 10
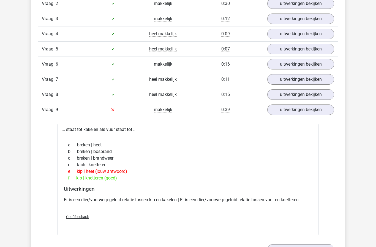
scroll to position [398, 0]
click at [328, 111] on link "uitwerkingen bekijken" at bounding box center [301, 110] width 67 height 10
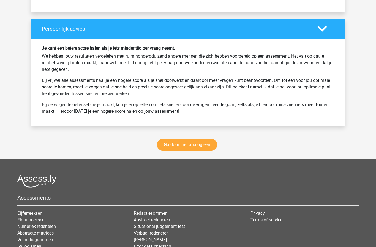
scroll to position [716, 0]
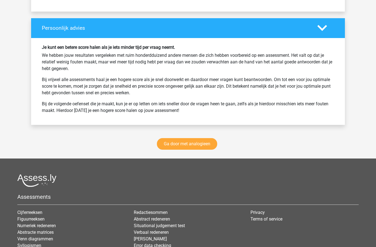
click at [182, 146] on link "Ga door met analogieen" at bounding box center [187, 144] width 60 height 12
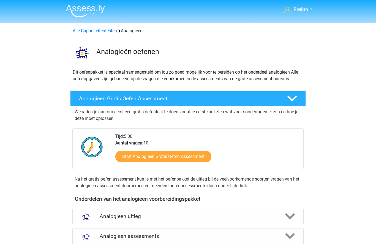
scroll to position [226, 0]
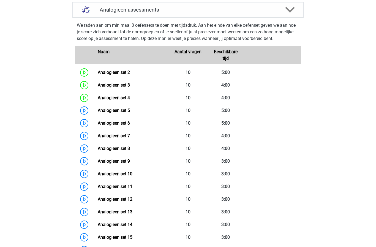
click at [98, 159] on link "Analogieen set 9" at bounding box center [114, 160] width 32 height 5
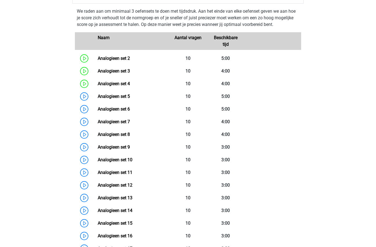
scroll to position [241, 0]
click at [98, 159] on link "Analogieen set 10" at bounding box center [115, 159] width 35 height 5
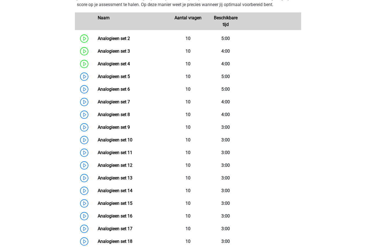
click at [98, 154] on link "Analogieen set 11" at bounding box center [115, 152] width 35 height 5
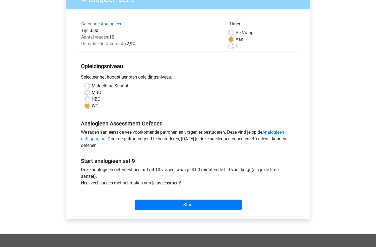
scroll to position [56, 0]
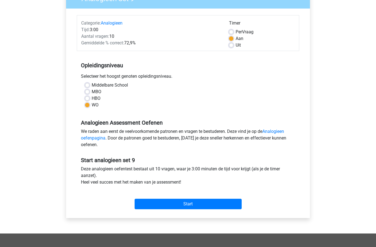
click at [233, 205] on input "Start" at bounding box center [188, 204] width 107 height 10
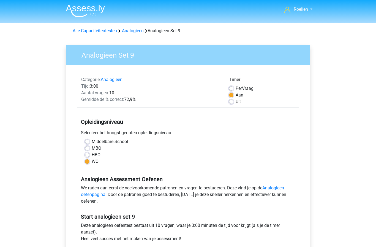
scroll to position [76, 0]
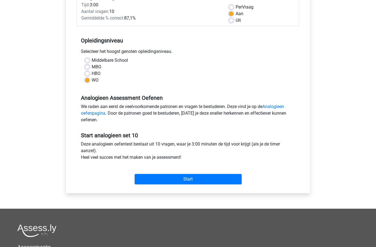
scroll to position [97, 0]
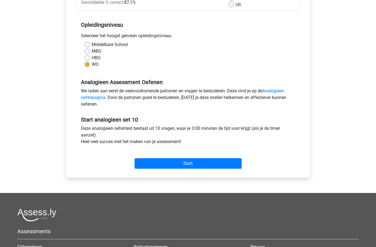
click at [231, 168] on input "Start" at bounding box center [188, 163] width 107 height 10
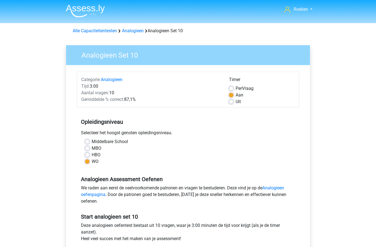
scroll to position [117, 0]
click at [252, 88] on label "Per Vraag" at bounding box center [245, 88] width 18 height 7
click at [234, 88] on input "Per Vraag" at bounding box center [231, 88] width 4 height 6
radio input "true"
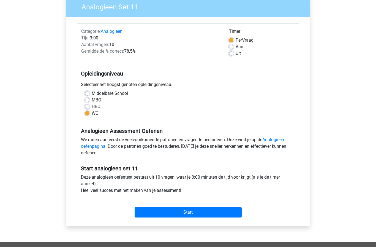
scroll to position [51, 0]
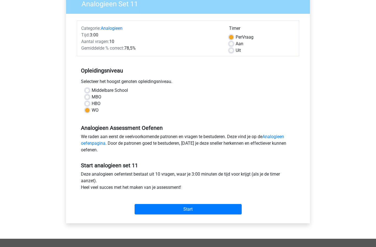
click at [237, 52] on label "Uit" at bounding box center [238, 50] width 5 height 7
click at [234, 52] on input "Uit" at bounding box center [231, 50] width 4 height 6
radio input "true"
click at [235, 211] on input "Start" at bounding box center [188, 209] width 107 height 10
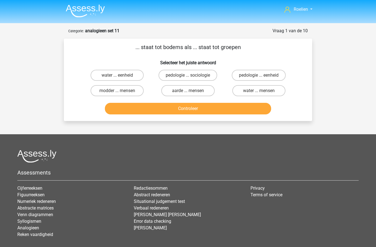
click at [211, 74] on label "pedologie ... sociologie" at bounding box center [188, 75] width 59 height 11
click at [192, 75] on input "pedologie ... sociologie" at bounding box center [190, 77] width 4 height 4
radio input "true"
click at [213, 109] on button "Controleer" at bounding box center [188, 109] width 167 height 12
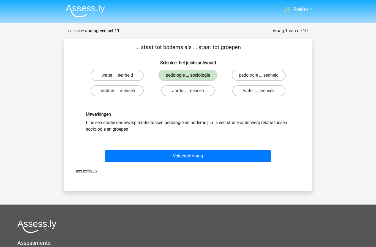
click at [254, 158] on button "Volgende vraag" at bounding box center [188, 156] width 167 height 12
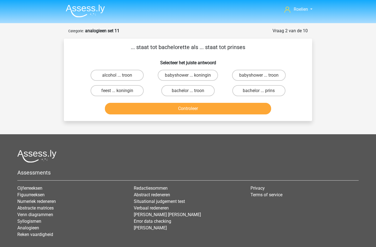
scroll to position [28, 0]
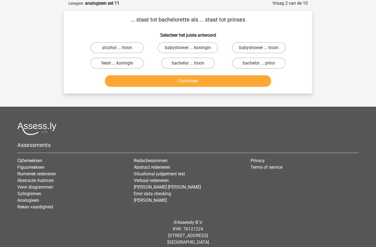
click at [262, 65] on input "bachelor ... prins" at bounding box center [261, 65] width 4 height 4
radio input "true"
click at [224, 85] on button "Controleer" at bounding box center [188, 81] width 167 height 12
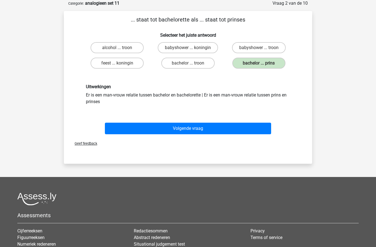
click at [209, 131] on button "Volgende vraag" at bounding box center [188, 129] width 167 height 12
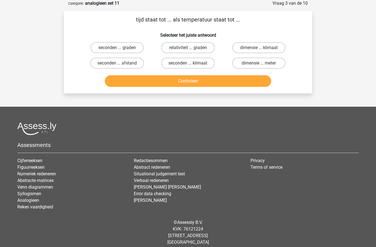
click at [102, 46] on label "seconden ... graden" at bounding box center [117, 47] width 53 height 11
click at [117, 48] on input "seconden ... graden" at bounding box center [119, 50] width 4 height 4
radio input "true"
click at [139, 82] on button "Controleer" at bounding box center [188, 81] width 167 height 12
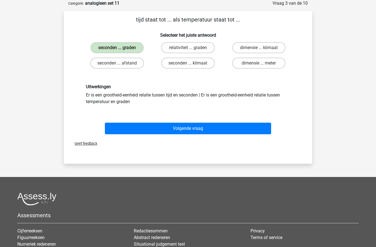
click at [162, 127] on button "Volgende vraag" at bounding box center [188, 129] width 167 height 12
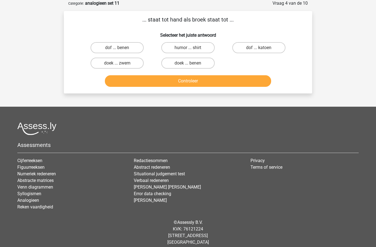
click at [107, 64] on label "doek ... zwem" at bounding box center [117, 63] width 53 height 11
click at [117, 64] on input "doek ... zwem" at bounding box center [119, 65] width 4 height 4
radio input "true"
click at [128, 83] on button "Controleer" at bounding box center [188, 81] width 167 height 12
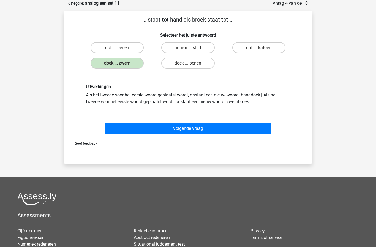
click at [160, 128] on button "Volgende vraag" at bounding box center [188, 129] width 167 height 12
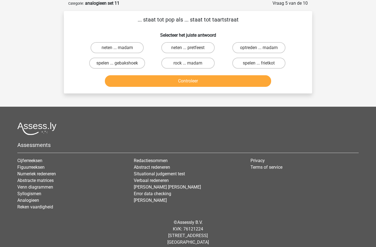
click at [96, 66] on label "spelen ... gebakshoek" at bounding box center [117, 63] width 56 height 11
click at [117, 66] on input "spelen ... gebakshoek" at bounding box center [119, 65] width 4 height 4
radio input "true"
click at [117, 84] on button "Controleer" at bounding box center [188, 81] width 167 height 12
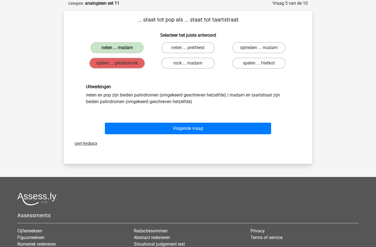
click at [255, 130] on button "Volgende vraag" at bounding box center [188, 129] width 167 height 12
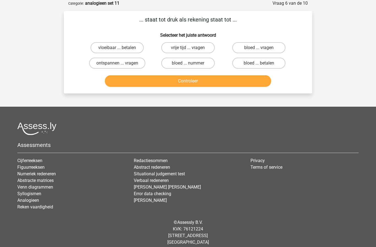
click at [203, 63] on label "bloed ... nummer" at bounding box center [187, 63] width 53 height 11
click at [192, 63] on input "bloed ... nummer" at bounding box center [190, 65] width 4 height 4
radio input "true"
click at [222, 84] on button "Controleer" at bounding box center [188, 81] width 167 height 12
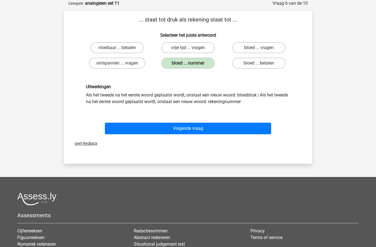
click at [207, 130] on button "Volgende vraag" at bounding box center [188, 129] width 167 height 12
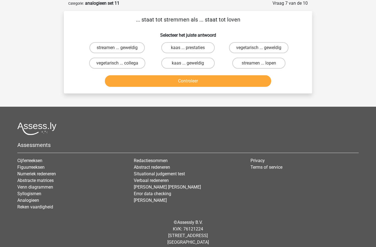
click at [263, 63] on input "streamen ... lopen" at bounding box center [261, 65] width 4 height 4
radio input "true"
click at [242, 84] on button "Controleer" at bounding box center [188, 81] width 167 height 12
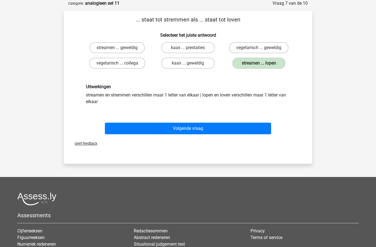
click at [212, 132] on button "Volgende vraag" at bounding box center [188, 129] width 167 height 12
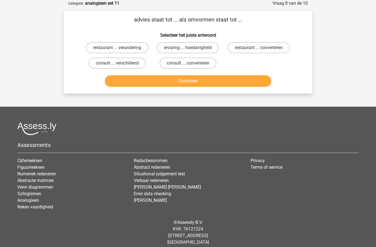
click at [202, 65] on label "consult ... converteren" at bounding box center [188, 63] width 57 height 11
click at [192, 65] on input "consult ... converteren" at bounding box center [190, 65] width 4 height 4
radio input "true"
click at [206, 82] on button "Controleer" at bounding box center [188, 81] width 167 height 12
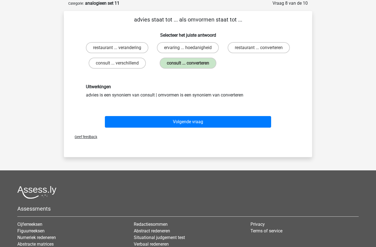
click at [206, 120] on button "Volgende vraag" at bounding box center [188, 122] width 167 height 12
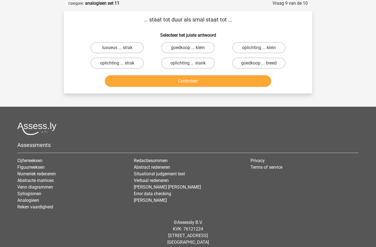
click at [268, 67] on label "goedkoop ... breed" at bounding box center [259, 63] width 53 height 11
click at [263, 67] on input "goedkoop ... breed" at bounding box center [261, 65] width 4 height 4
radio input "true"
click at [250, 80] on button "Controleer" at bounding box center [188, 81] width 167 height 12
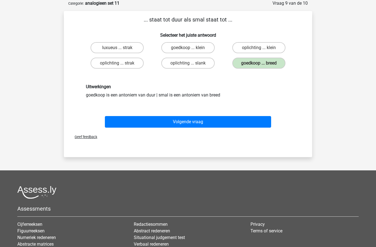
click at [209, 124] on button "Volgende vraag" at bounding box center [188, 122] width 167 height 12
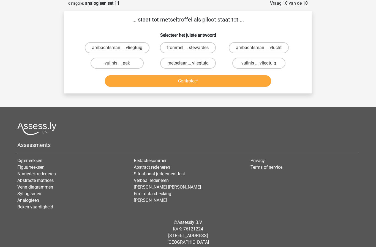
click at [202, 65] on label "metselaar ... vliegtuig" at bounding box center [188, 63] width 56 height 11
click at [192, 65] on input "metselaar ... vliegtuig" at bounding box center [190, 65] width 4 height 4
radio input "true"
click at [199, 82] on button "Controleer" at bounding box center [188, 81] width 167 height 12
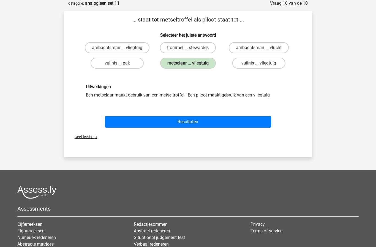
click at [201, 123] on button "Resultaten" at bounding box center [188, 122] width 167 height 12
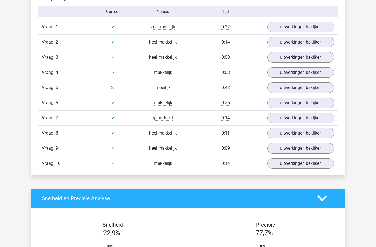
scroll to position [359, 0]
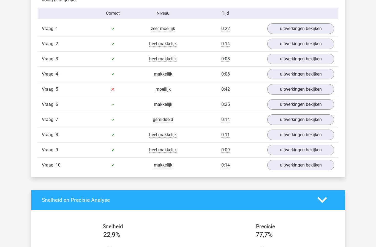
click at [318, 29] on link "uitwerkingen bekijken" at bounding box center [301, 28] width 67 height 10
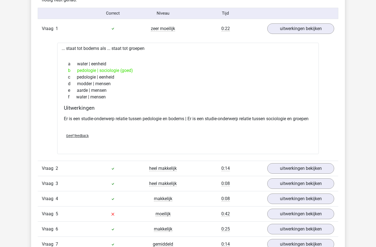
click at [322, 27] on link "uitwerkingen bekijken" at bounding box center [301, 28] width 67 height 10
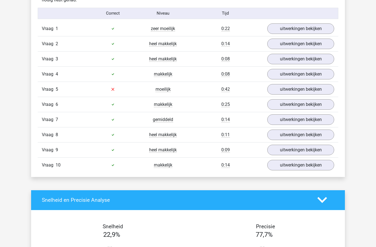
click at [322, 89] on link "uitwerkingen bekijken" at bounding box center [301, 89] width 67 height 10
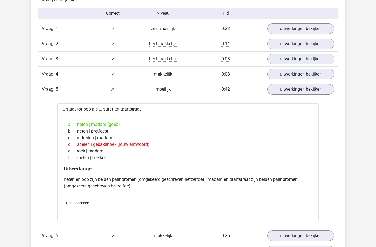
click at [319, 87] on link "uitwerkingen bekijken" at bounding box center [301, 89] width 67 height 10
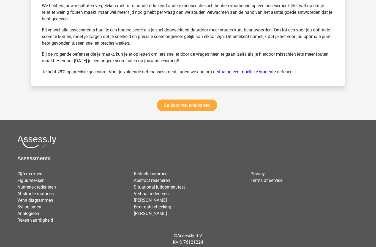
scroll to position [764, 0]
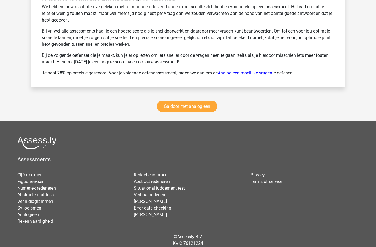
click at [206, 107] on link "Ga door met analogieen" at bounding box center [187, 107] width 60 height 12
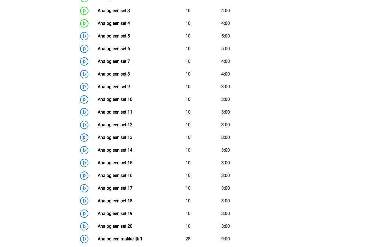
scroll to position [301, 0]
click at [98, 126] on link "Analogieen set 12" at bounding box center [115, 124] width 35 height 5
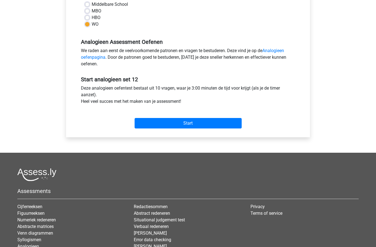
scroll to position [139, 0]
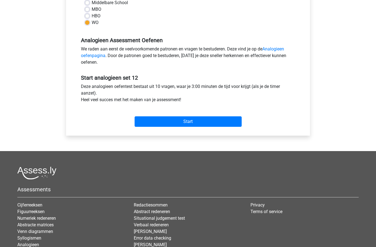
click at [233, 122] on input "Start" at bounding box center [188, 121] width 107 height 10
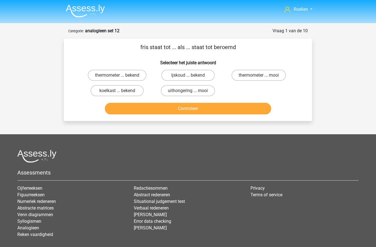
click at [200, 77] on label "ijskoud ... bekend" at bounding box center [187, 75] width 53 height 11
click at [192, 77] on input "ijskoud ... bekend" at bounding box center [190, 77] width 4 height 4
radio input "true"
click at [208, 110] on button "Controleer" at bounding box center [188, 109] width 167 height 12
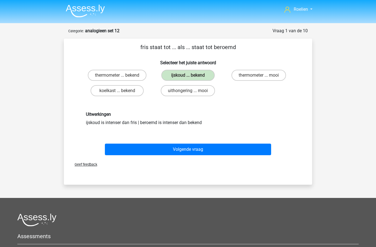
click at [195, 149] on button "Volgende vraag" at bounding box center [188, 150] width 167 height 12
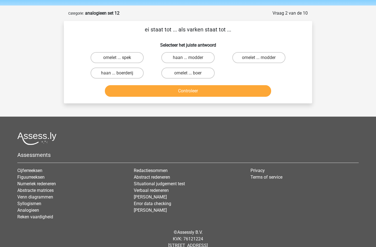
scroll to position [28, 0]
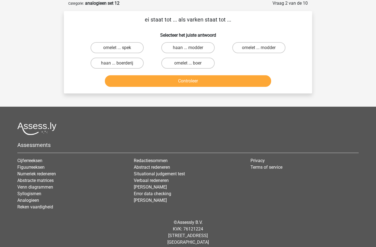
click at [133, 47] on label "omelet ... spek" at bounding box center [117, 47] width 53 height 11
click at [121, 48] on input "omelet ... spek" at bounding box center [119, 50] width 4 height 4
radio input "true"
click at [186, 86] on button "Controleer" at bounding box center [188, 81] width 167 height 12
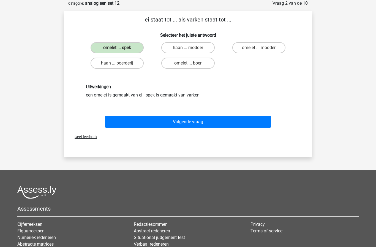
click at [187, 121] on button "Volgende vraag" at bounding box center [188, 122] width 167 height 12
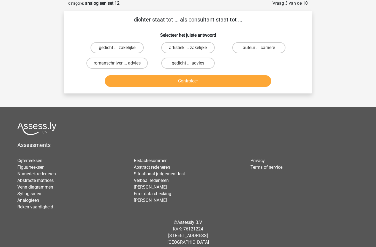
click at [203, 66] on label "gedicht ... advies" at bounding box center [187, 63] width 53 height 11
click at [192, 66] on input "gedicht ... advies" at bounding box center [190, 65] width 4 height 4
radio input "true"
click at [214, 87] on button "Controleer" at bounding box center [188, 81] width 167 height 12
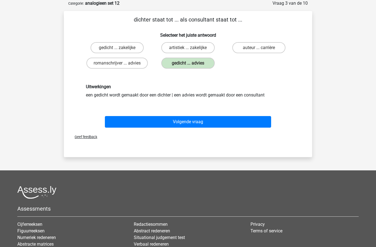
click at [203, 123] on button "Volgende vraag" at bounding box center [188, 122] width 167 height 12
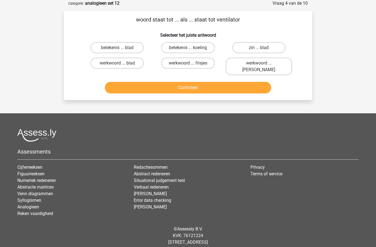
click at [271, 47] on label "zin ... blad" at bounding box center [259, 47] width 53 height 11
click at [263, 48] on input "zin ... blad" at bounding box center [261, 50] width 4 height 4
radio input "true"
click at [255, 83] on button "Controleer" at bounding box center [188, 88] width 167 height 12
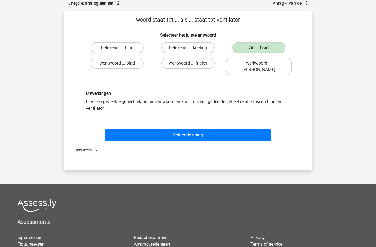
click at [257, 130] on button "Volgende vraag" at bounding box center [188, 135] width 167 height 12
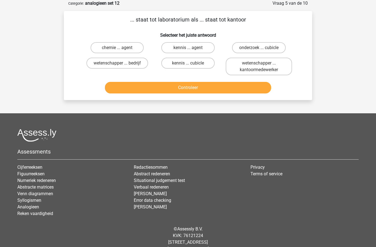
click at [274, 67] on label "wetenschapper ... kantoormedewerker" at bounding box center [259, 67] width 66 height 18
click at [263, 67] on input "wetenschapper ... kantoormedewerker" at bounding box center [261, 65] width 4 height 4
radio input "true"
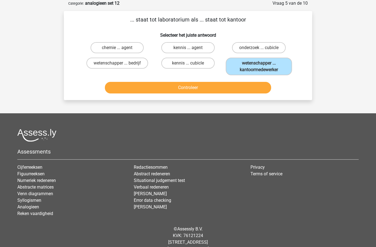
click at [255, 87] on button "Controleer" at bounding box center [188, 88] width 167 height 12
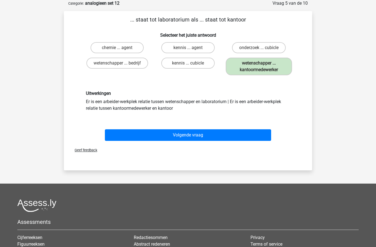
click at [257, 135] on button "Volgende vraag" at bounding box center [188, 135] width 167 height 12
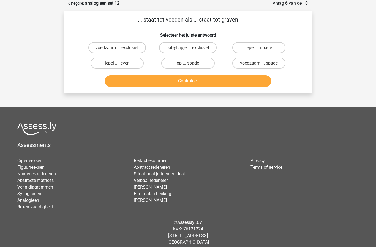
click at [277, 49] on label "lepel ... spade" at bounding box center [259, 47] width 53 height 11
click at [263, 49] on input "lepel ... spade" at bounding box center [261, 50] width 4 height 4
radio input "true"
click at [254, 84] on button "Controleer" at bounding box center [188, 81] width 167 height 12
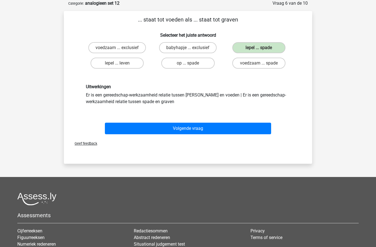
click at [252, 133] on button "Volgende vraag" at bounding box center [188, 129] width 167 height 12
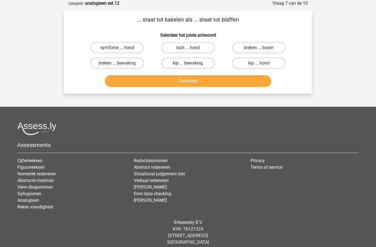
click at [264, 65] on label "kip ... hond" at bounding box center [259, 63] width 53 height 11
click at [263, 65] on input "kip ... hond" at bounding box center [261, 65] width 4 height 4
radio input "true"
click at [225, 85] on button "Controleer" at bounding box center [188, 81] width 167 height 12
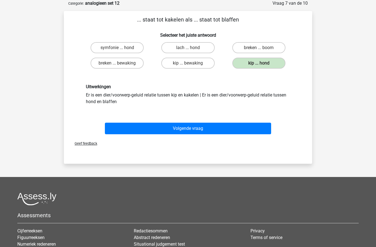
click at [204, 127] on button "Volgende vraag" at bounding box center [188, 129] width 167 height 12
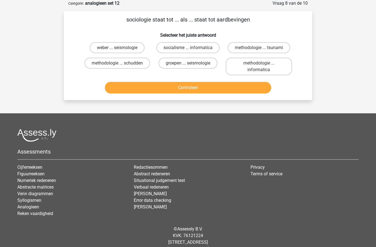
click at [196, 64] on label "groepen ... seismologie" at bounding box center [188, 63] width 59 height 11
click at [192, 64] on input "groepen ... seismologie" at bounding box center [190, 65] width 4 height 4
radio input "true"
click at [192, 88] on button "Controleer" at bounding box center [188, 88] width 167 height 12
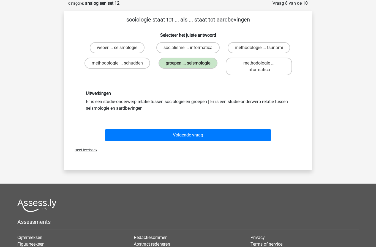
click at [192, 135] on button "Volgende vraag" at bounding box center [188, 135] width 167 height 12
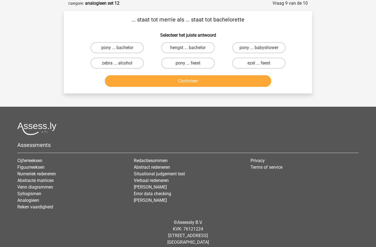
click at [199, 48] on label "hengst ... bachelor" at bounding box center [187, 47] width 53 height 11
click at [192, 48] on input "hengst ... bachelor" at bounding box center [190, 50] width 4 height 4
radio input "true"
click at [203, 85] on button "Controleer" at bounding box center [188, 81] width 167 height 12
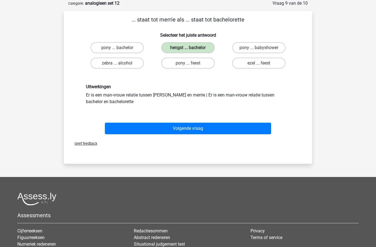
click at [200, 127] on button "Volgende vraag" at bounding box center [188, 129] width 167 height 12
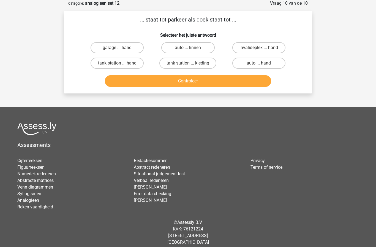
click at [134, 46] on label "garage ... hand" at bounding box center [117, 47] width 53 height 11
click at [121, 48] on input "garage ... hand" at bounding box center [119, 50] width 4 height 4
radio input "true"
click at [196, 84] on button "Controleer" at bounding box center [188, 81] width 167 height 12
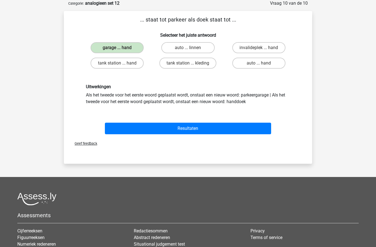
click at [195, 130] on button "Resultaten" at bounding box center [188, 129] width 167 height 12
click at [198, 125] on button "Resultaten" at bounding box center [188, 129] width 167 height 12
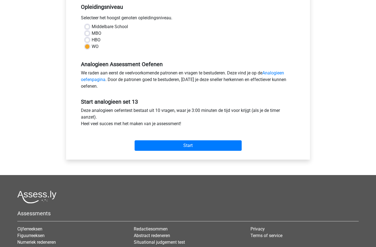
scroll to position [119, 0]
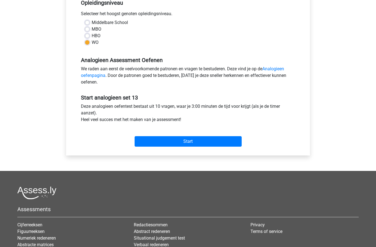
click at [206, 140] on input "Start" at bounding box center [188, 141] width 107 height 10
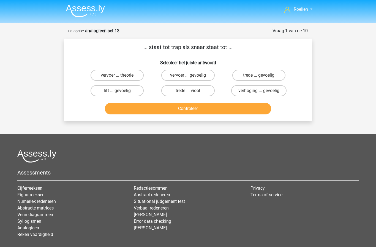
scroll to position [2, 0]
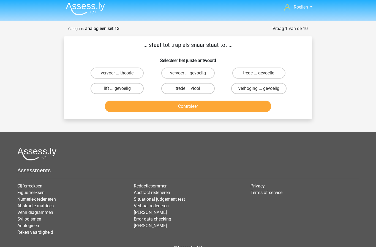
click at [185, 90] on label "trede ... viool" at bounding box center [187, 88] width 53 height 11
click at [188, 90] on input "trede ... viool" at bounding box center [190, 90] width 4 height 4
radio input "true"
click at [180, 109] on button "Controleer" at bounding box center [188, 107] width 167 height 12
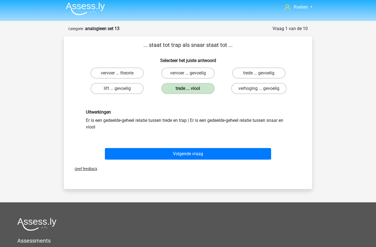
click at [130, 154] on button "Volgende vraag" at bounding box center [188, 154] width 167 height 12
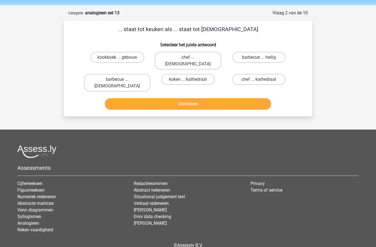
scroll to position [28, 0]
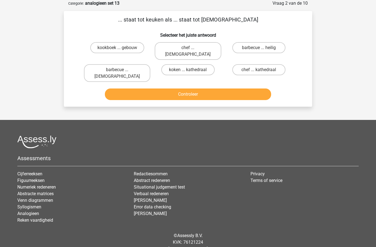
click at [204, 49] on label "chef ... priester" at bounding box center [188, 51] width 66 height 18
click at [192, 49] on input "chef ... priester" at bounding box center [190, 50] width 4 height 4
radio input "true"
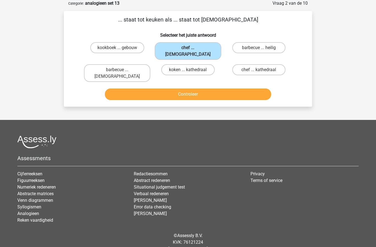
click at [222, 88] on button "Controleer" at bounding box center [188, 94] width 167 height 12
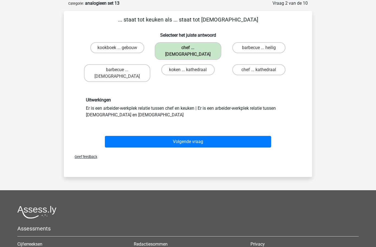
click at [223, 136] on button "Volgende vraag" at bounding box center [188, 142] width 167 height 12
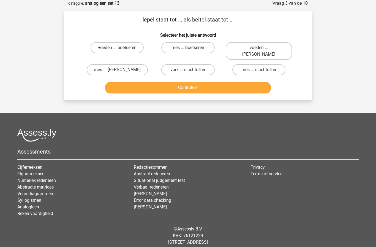
click at [110, 47] on label "voeden ... boetseren" at bounding box center [117, 47] width 53 height 11
click at [117, 48] on input "voeden ... boetseren" at bounding box center [119, 50] width 4 height 4
radio input "true"
click at [144, 84] on button "Controleer" at bounding box center [188, 88] width 167 height 12
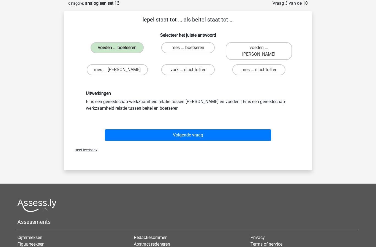
click at [168, 129] on button "Volgende vraag" at bounding box center [188, 135] width 167 height 12
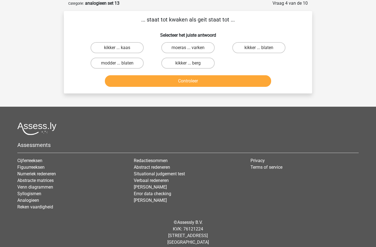
click at [274, 49] on label "kikker ... blaten" at bounding box center [259, 47] width 53 height 11
click at [263, 49] on input "kikker ... blaten" at bounding box center [261, 50] width 4 height 4
radio input "true"
click at [253, 81] on button "Controleer" at bounding box center [188, 81] width 167 height 12
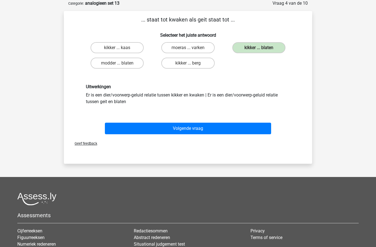
click at [262, 128] on button "Volgende vraag" at bounding box center [188, 129] width 167 height 12
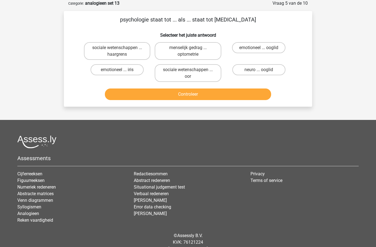
click at [211, 50] on label "menselijk gedrag ... optometrie" at bounding box center [188, 51] width 66 height 18
click at [192, 50] on input "menselijk gedrag ... optometrie" at bounding box center [190, 50] width 4 height 4
radio input "true"
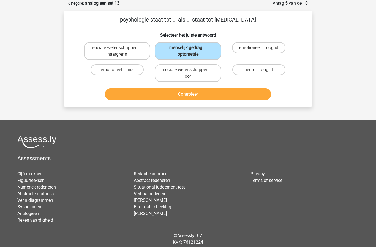
click at [228, 95] on button "Controleer" at bounding box center [188, 94] width 167 height 12
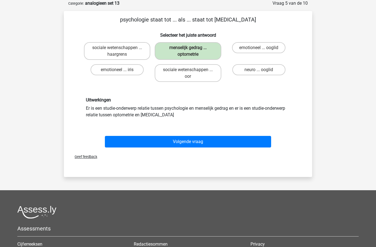
click at [212, 145] on button "Volgende vraag" at bounding box center [188, 142] width 167 height 12
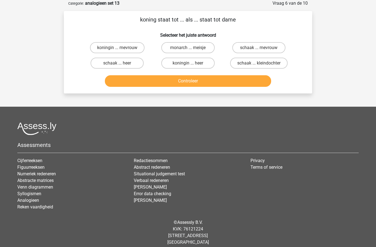
click at [201, 65] on label "koningin ... heer" at bounding box center [187, 63] width 53 height 11
click at [192, 65] on input "koningin ... heer" at bounding box center [190, 65] width 4 height 4
radio input "true"
click at [211, 82] on button "Controleer" at bounding box center [188, 81] width 167 height 12
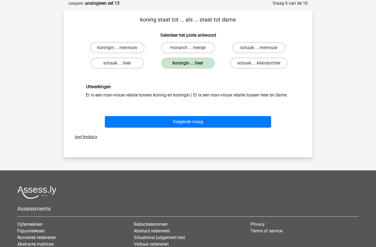
click at [219, 122] on button "Volgende vraag" at bounding box center [188, 122] width 167 height 12
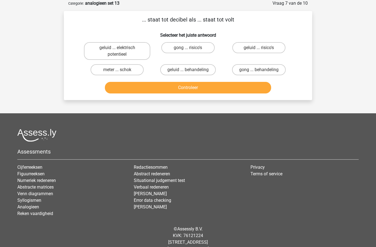
click at [132, 52] on label "geluid ... elektrisch potentieel" at bounding box center [117, 51] width 66 height 18
click at [121, 51] on input "geluid ... elektrisch potentieel" at bounding box center [119, 50] width 4 height 4
radio input "true"
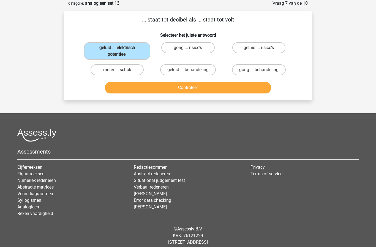
click at [210, 92] on button "Controleer" at bounding box center [188, 88] width 167 height 12
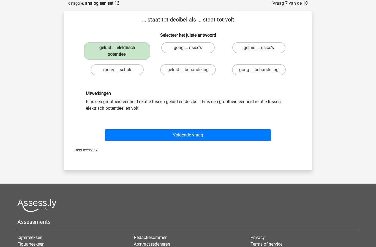
click at [207, 134] on button "Volgende vraag" at bounding box center [188, 135] width 167 height 12
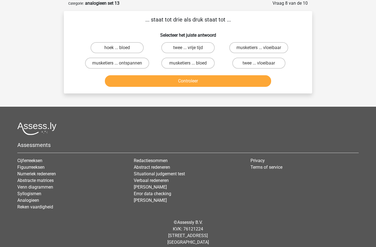
click at [130, 49] on label "hoek ... bloed" at bounding box center [117, 47] width 53 height 11
click at [121, 49] on input "hoek ... bloed" at bounding box center [119, 50] width 4 height 4
radio input "true"
click at [205, 84] on button "Controleer" at bounding box center [188, 81] width 167 height 12
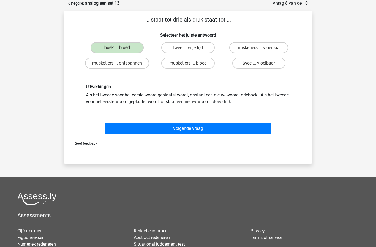
click at [210, 128] on button "Volgende vraag" at bounding box center [188, 129] width 167 height 12
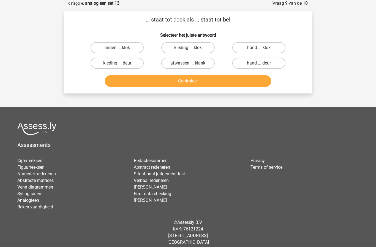
click at [280, 63] on label "hand ... deur" at bounding box center [259, 63] width 53 height 11
click at [263, 63] on input "hand ... deur" at bounding box center [261, 65] width 4 height 4
radio input "true"
click at [260, 81] on button "Controleer" at bounding box center [188, 81] width 167 height 12
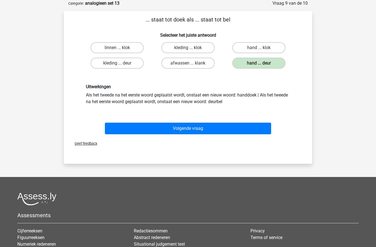
click at [260, 128] on button "Volgende vraag" at bounding box center [188, 129] width 167 height 12
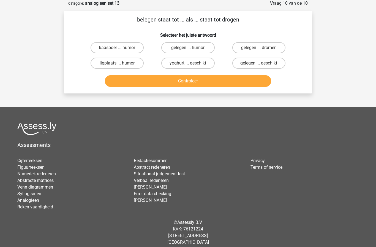
click at [281, 48] on label "gelegen ... dromen" at bounding box center [259, 47] width 53 height 11
click at [263, 48] on input "gelegen ... dromen" at bounding box center [261, 50] width 4 height 4
radio input "true"
click at [254, 79] on button "Controleer" at bounding box center [188, 81] width 167 height 12
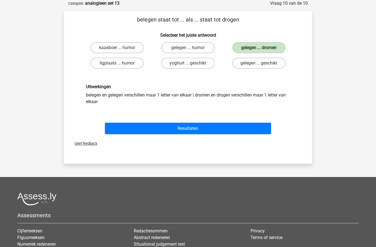
click at [231, 130] on button "Resultaten" at bounding box center [188, 129] width 167 height 12
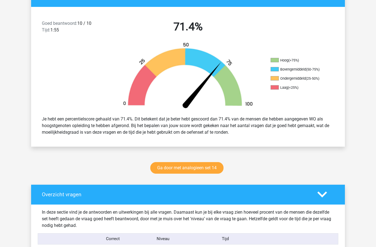
scroll to position [132, 0]
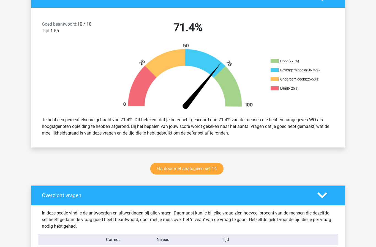
click at [205, 168] on link "Ga door met analogieen set 14" at bounding box center [186, 169] width 73 height 12
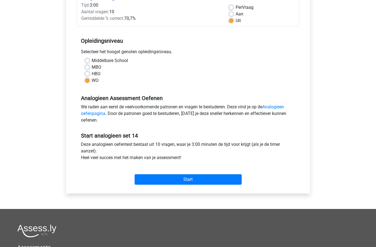
scroll to position [81, 0]
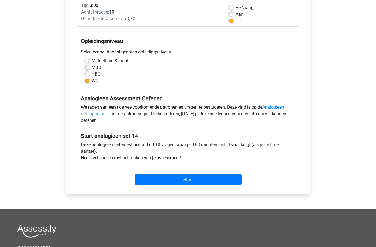
click at [219, 182] on input "Start" at bounding box center [188, 179] width 107 height 10
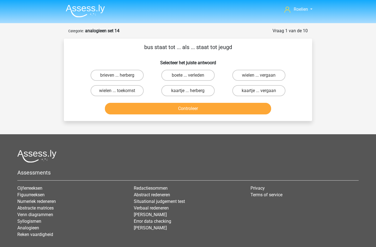
click at [99, 77] on label "brieven ... herberg" at bounding box center [117, 75] width 53 height 11
click at [117, 77] on input "brieven ... herberg" at bounding box center [119, 77] width 4 height 4
radio input "true"
click at [251, 110] on button "Controleer" at bounding box center [188, 109] width 167 height 12
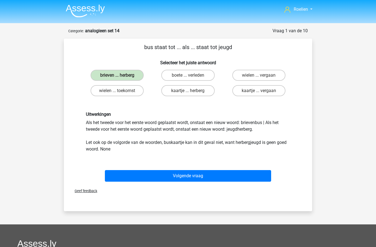
click at [121, 179] on button "Volgende vraag" at bounding box center [188, 176] width 167 height 12
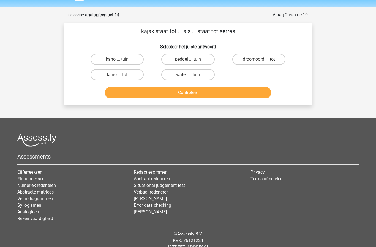
scroll to position [28, 0]
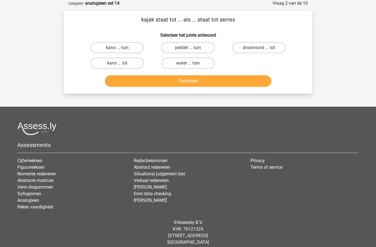
click at [206, 48] on label "peddel ... tuin" at bounding box center [187, 47] width 53 height 11
click at [192, 48] on input "peddel ... tuin" at bounding box center [190, 50] width 4 height 4
radio input "true"
click at [228, 82] on button "Controleer" at bounding box center [188, 81] width 167 height 12
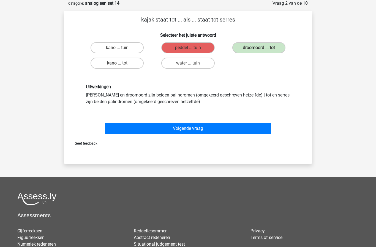
click at [224, 128] on button "Volgende vraag" at bounding box center [188, 129] width 167 height 12
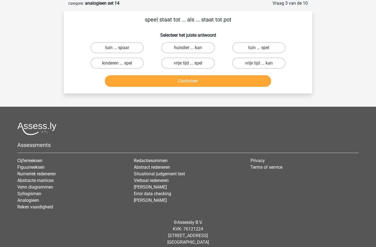
click at [119, 49] on input "tuin ... spaar" at bounding box center [119, 50] width 4 height 4
radio input "true"
click at [254, 85] on button "Controleer" at bounding box center [188, 81] width 167 height 12
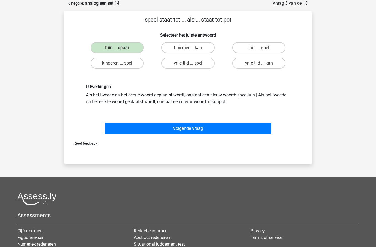
click at [131, 126] on button "Volgende vraag" at bounding box center [188, 129] width 167 height 12
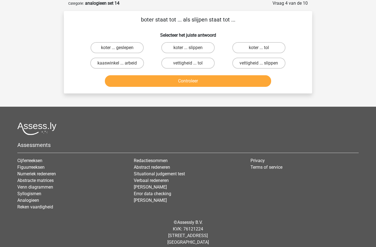
click at [207, 47] on label "koter ... slippen" at bounding box center [187, 47] width 53 height 11
click at [192, 48] on input "koter ... slippen" at bounding box center [190, 50] width 4 height 4
radio input "true"
click at [222, 82] on button "Controleer" at bounding box center [188, 81] width 167 height 12
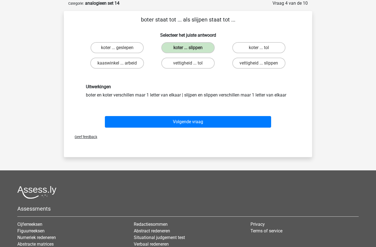
click at [218, 122] on button "Volgende vraag" at bounding box center [188, 122] width 167 height 12
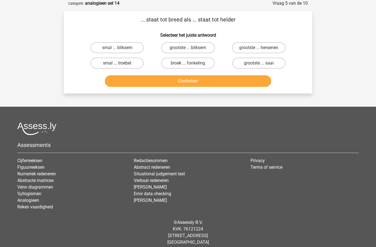
click at [103, 68] on label "smal ... troebel" at bounding box center [117, 63] width 53 height 11
click at [117, 67] on input "smal ... troebel" at bounding box center [119, 65] width 4 height 4
radio input "true"
click at [119, 84] on button "Controleer" at bounding box center [188, 81] width 167 height 12
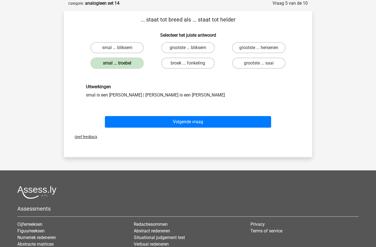
click at [255, 119] on button "Volgende vraag" at bounding box center [188, 122] width 167 height 12
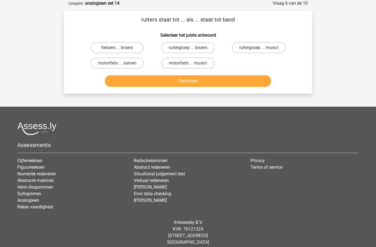
click at [264, 50] on label "ruitergroep ... musici" at bounding box center [259, 47] width 54 height 11
click at [263, 50] on input "ruitergroep ... musici" at bounding box center [261, 50] width 4 height 4
radio input "true"
click at [247, 82] on button "Controleer" at bounding box center [188, 81] width 167 height 12
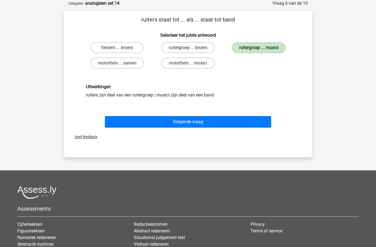
click at [221, 127] on button "Volgende vraag" at bounding box center [188, 122] width 167 height 12
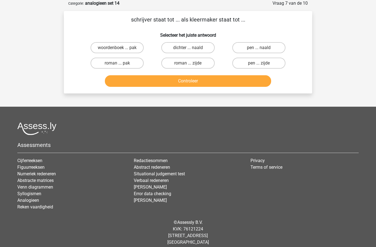
click at [128, 66] on label "roman ... pak" at bounding box center [117, 63] width 53 height 11
click at [121, 66] on input "roman ... pak" at bounding box center [119, 65] width 4 height 4
radio input "true"
click at [278, 47] on label "pen ... naald" at bounding box center [259, 47] width 53 height 11
click at [263, 48] on input "pen ... naald" at bounding box center [261, 50] width 4 height 4
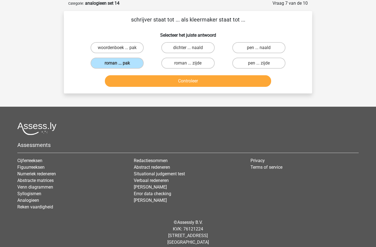
radio input "true"
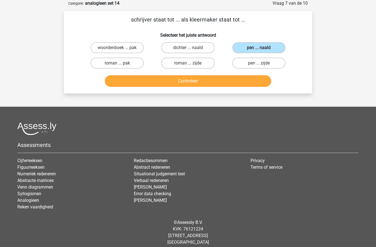
click at [252, 81] on button "Controleer" at bounding box center [188, 81] width 167 height 12
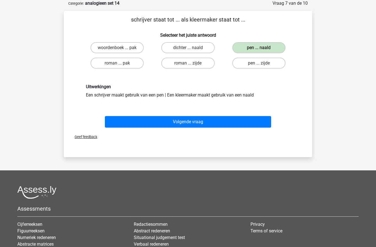
click at [233, 120] on button "Volgende vraag" at bounding box center [188, 122] width 167 height 12
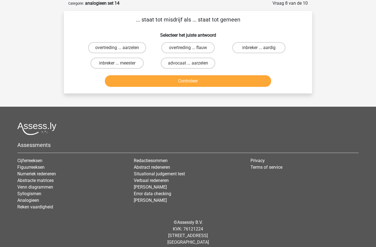
click at [205, 51] on label "overtreding ... flauw" at bounding box center [187, 47] width 53 height 11
click at [192, 51] on input "overtreding ... flauw" at bounding box center [190, 50] width 4 height 4
radio input "true"
click at [212, 81] on button "Controleer" at bounding box center [188, 81] width 167 height 12
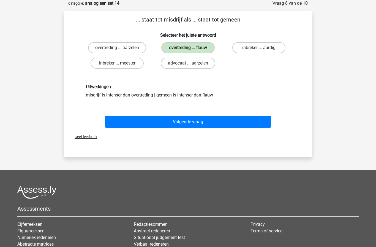
click at [219, 123] on button "Volgende vraag" at bounding box center [188, 122] width 167 height 12
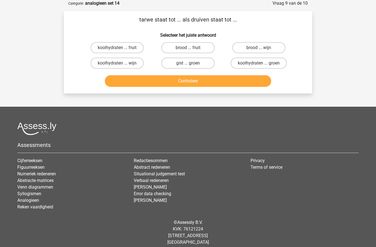
click at [276, 50] on label "brood ... wijn" at bounding box center [259, 47] width 53 height 11
click at [263, 50] on input "brood ... wijn" at bounding box center [261, 50] width 4 height 4
radio input "true"
click at [250, 85] on button "Controleer" at bounding box center [188, 81] width 167 height 12
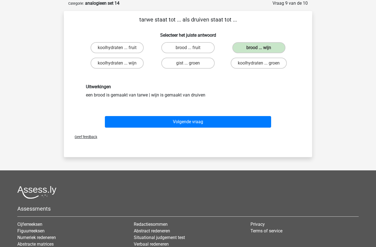
click at [226, 122] on button "Volgende vraag" at bounding box center [188, 122] width 167 height 12
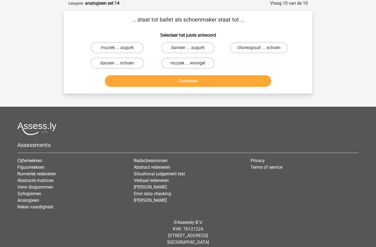
click at [235, 82] on button "Controleer" at bounding box center [188, 81] width 167 height 12
click at [267, 47] on label "choreograaf ... schoen" at bounding box center [259, 47] width 58 height 11
click at [263, 48] on input "choreograaf ... schoen" at bounding box center [261, 50] width 4 height 4
radio input "true"
click at [244, 78] on button "Controleer" at bounding box center [188, 81] width 167 height 12
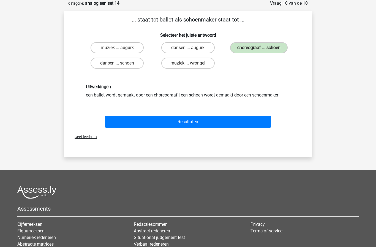
click at [231, 126] on button "Resultaten" at bounding box center [188, 122] width 167 height 12
click at [229, 120] on button "Resultaten" at bounding box center [188, 122] width 167 height 12
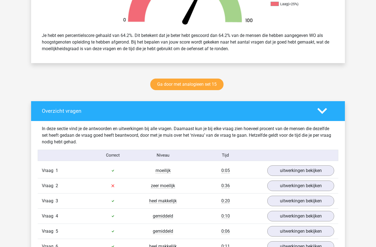
scroll to position [203, 0]
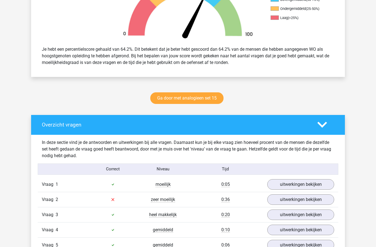
click at [217, 95] on link "Ga door met analogieen set 15" at bounding box center [186, 98] width 73 height 12
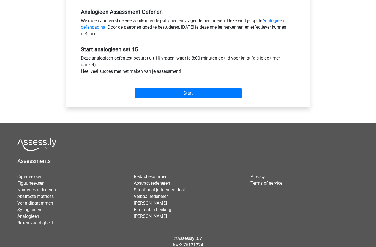
scroll to position [166, 0]
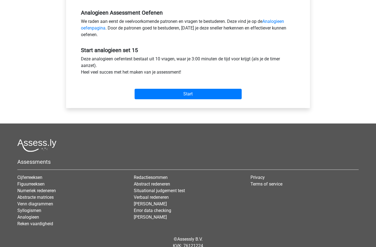
click at [227, 94] on input "Start" at bounding box center [188, 94] width 107 height 10
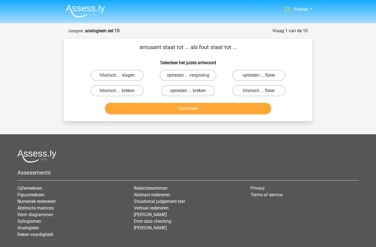
click at [271, 91] on label "hilarisch ... flater" at bounding box center [259, 90] width 53 height 11
click at [263, 91] on input "hilarisch ... flater" at bounding box center [261, 93] width 4 height 4
radio input "true"
click at [245, 109] on button "Controleer" at bounding box center [188, 109] width 167 height 12
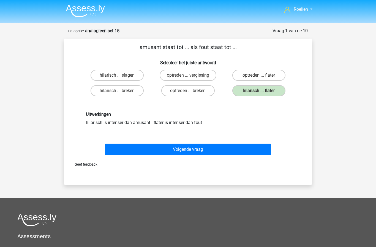
click at [222, 154] on button "Volgende vraag" at bounding box center [188, 150] width 167 height 12
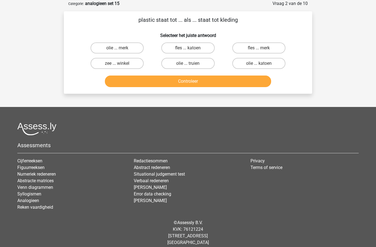
scroll to position [28, 0]
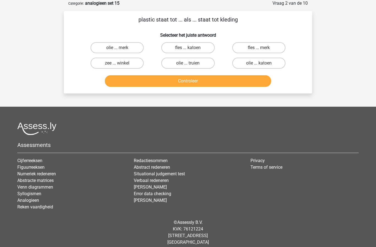
click at [204, 48] on label "fles ... katoen" at bounding box center [187, 47] width 53 height 11
click at [192, 48] on input "fles ... katoen" at bounding box center [190, 50] width 4 height 4
radio input "true"
click at [236, 80] on button "Controleer" at bounding box center [188, 81] width 167 height 12
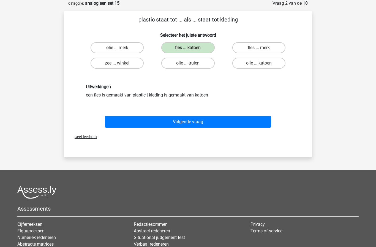
click at [219, 125] on button "Volgende vraag" at bounding box center [188, 122] width 167 height 12
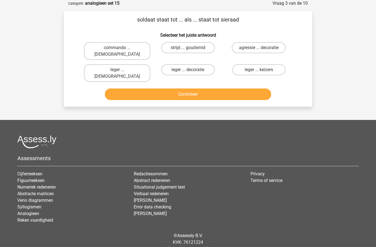
click at [203, 49] on label "strijd ... goudsmid" at bounding box center [187, 47] width 53 height 11
click at [192, 49] on input "strijd ... goudsmid" at bounding box center [190, 50] width 4 height 4
radio input "true"
click at [250, 88] on button "Controleer" at bounding box center [188, 94] width 167 height 12
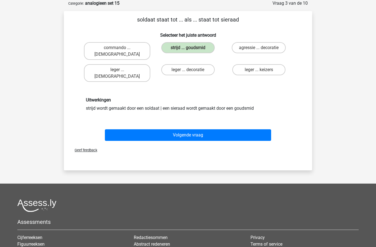
click at [227, 129] on button "Volgende vraag" at bounding box center [188, 135] width 167 height 12
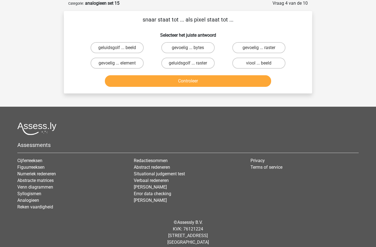
click at [275, 66] on label "viool ... beeld" at bounding box center [259, 63] width 53 height 11
click at [263, 66] on input "viool ... beeld" at bounding box center [261, 65] width 4 height 4
radio input "true"
click at [245, 80] on button "Controleer" at bounding box center [188, 81] width 167 height 12
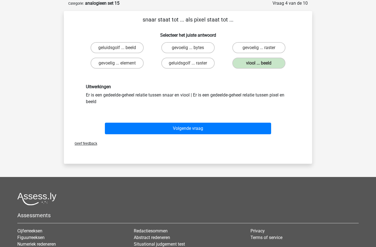
click at [227, 128] on button "Volgende vraag" at bounding box center [188, 129] width 167 height 12
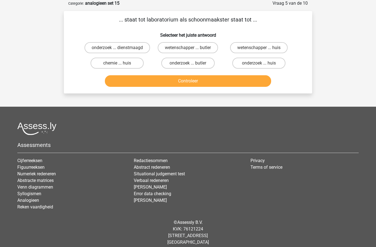
click at [281, 48] on label "wetenschapper ... huis" at bounding box center [259, 47] width 58 height 11
click at [263, 48] on input "wetenschapper ... huis" at bounding box center [261, 50] width 4 height 4
radio input "true"
click at [256, 83] on button "Controleer" at bounding box center [188, 81] width 167 height 12
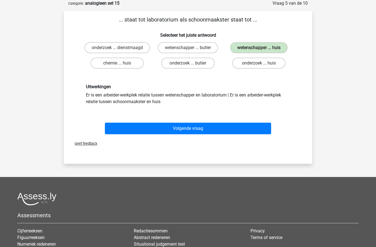
click at [230, 129] on button "Volgende vraag" at bounding box center [188, 129] width 167 height 12
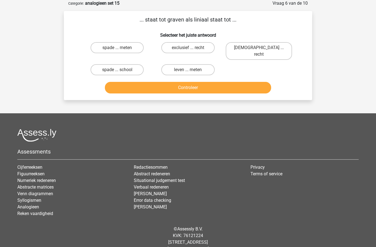
click at [93, 50] on label "spade ... meten" at bounding box center [117, 47] width 53 height 11
click at [117, 50] on input "spade ... meten" at bounding box center [119, 50] width 4 height 4
radio input "true"
click at [232, 84] on button "Controleer" at bounding box center [188, 88] width 167 height 12
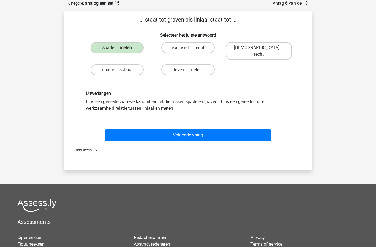
click at [220, 129] on button "Volgende vraag" at bounding box center [188, 135] width 167 height 12
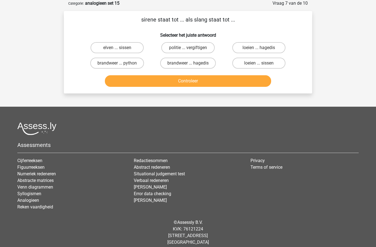
click at [279, 63] on label "loeien ... sissen" at bounding box center [259, 63] width 53 height 11
click at [263, 63] on input "loeien ... sissen" at bounding box center [261, 65] width 4 height 4
radio input "true"
click at [260, 83] on button "Controleer" at bounding box center [188, 81] width 167 height 12
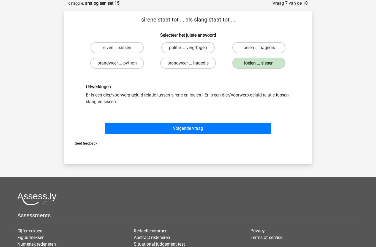
click at [235, 126] on button "Volgende vraag" at bounding box center [188, 129] width 167 height 12
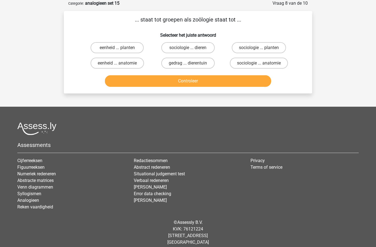
click at [210, 48] on label "sociologie ... dieren" at bounding box center [187, 47] width 53 height 11
click at [192, 48] on input "sociologie ... dieren" at bounding box center [190, 50] width 4 height 4
radio input "true"
click at [228, 84] on button "Controleer" at bounding box center [188, 81] width 167 height 12
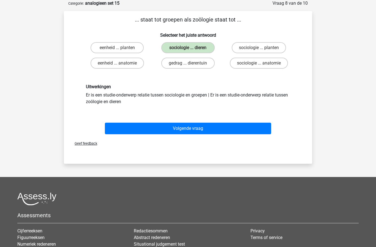
click at [222, 128] on button "Volgende vraag" at bounding box center [188, 129] width 167 height 12
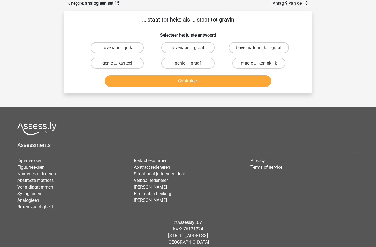
click at [207, 48] on label "tovenaar ... graaf" at bounding box center [187, 47] width 53 height 11
click at [192, 48] on input "tovenaar ... graaf" at bounding box center [190, 50] width 4 height 4
radio input "true"
click at [233, 84] on button "Controleer" at bounding box center [188, 81] width 167 height 12
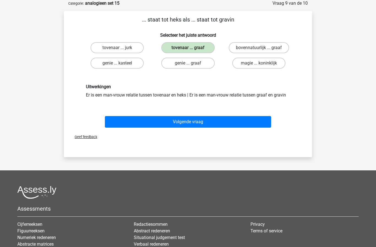
click at [230, 125] on button "Volgende vraag" at bounding box center [188, 122] width 167 height 12
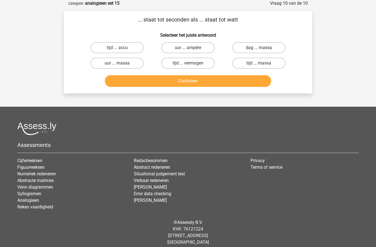
click at [203, 64] on label "tijd ... vermogen" at bounding box center [187, 63] width 53 height 11
click at [192, 64] on input "tijd ... vermogen" at bounding box center [190, 65] width 4 height 4
radio input "true"
click at [235, 82] on button "Controleer" at bounding box center [188, 81] width 167 height 12
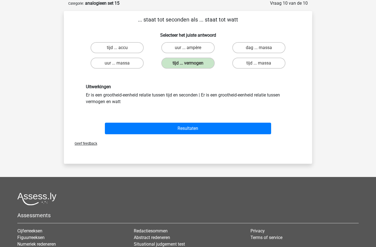
click at [257, 130] on button "Resultaten" at bounding box center [188, 129] width 167 height 12
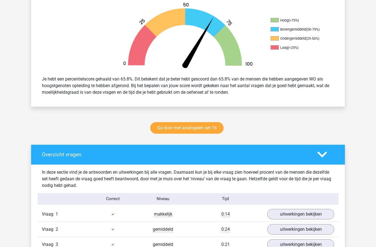
scroll to position [174, 0]
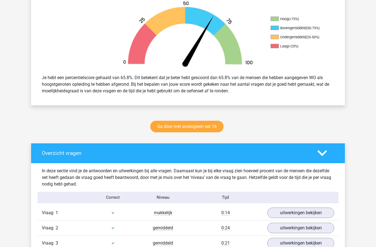
click at [218, 125] on link "Ga door met analogieen set 16" at bounding box center [186, 127] width 73 height 12
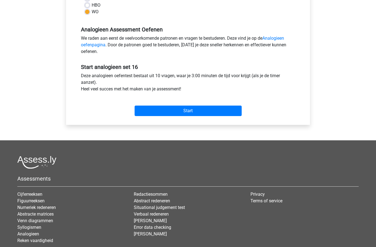
scroll to position [150, 0]
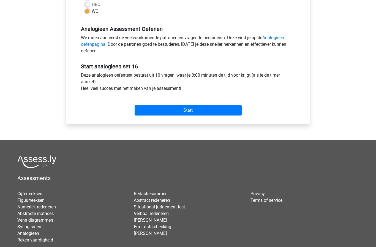
click at [231, 113] on input "Start" at bounding box center [188, 110] width 107 height 10
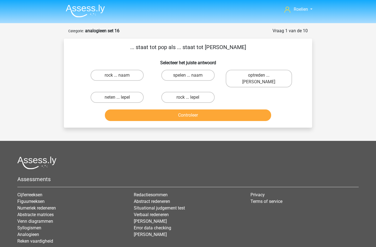
click at [132, 94] on label "neten ... lepel" at bounding box center [117, 97] width 53 height 11
click at [121, 97] on input "neten ... lepel" at bounding box center [119, 99] width 4 height 4
radio input "true"
click at [219, 109] on button "Controleer" at bounding box center [188, 115] width 167 height 12
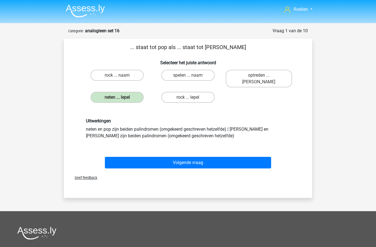
click at [201, 157] on button "Volgende vraag" at bounding box center [188, 163] width 167 height 12
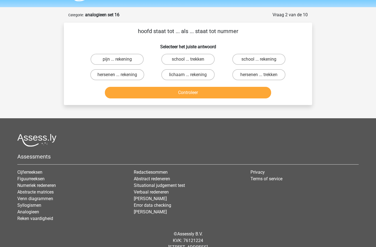
scroll to position [28, 0]
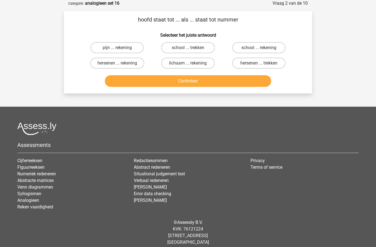
click at [98, 50] on label "pijn ... rekening" at bounding box center [117, 47] width 53 height 11
click at [117, 50] on input "pijn ... rekening" at bounding box center [119, 50] width 4 height 4
radio input "true"
click at [114, 85] on button "Controleer" at bounding box center [188, 81] width 167 height 12
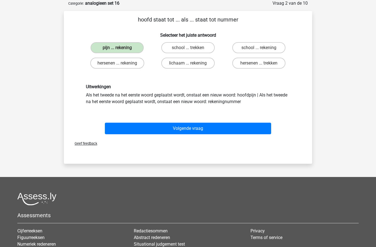
click at [204, 128] on button "Volgende vraag" at bounding box center [188, 129] width 167 height 12
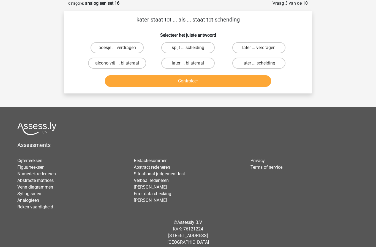
click at [275, 61] on label "later ... scheiding" at bounding box center [259, 63] width 53 height 11
click at [263, 63] on input "later ... scheiding" at bounding box center [261, 65] width 4 height 4
radio input "true"
click at [258, 78] on button "Controleer" at bounding box center [188, 81] width 167 height 12
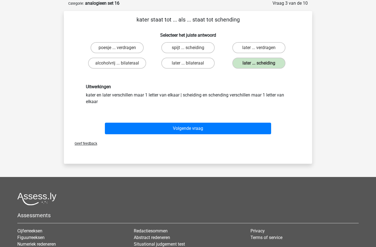
click at [231, 128] on button "Volgende vraag" at bounding box center [188, 129] width 167 height 12
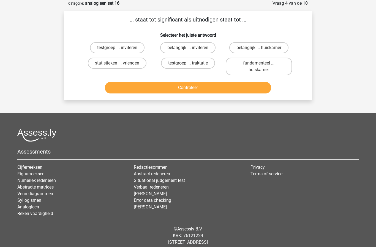
click at [209, 48] on label "belangrijk ... inviteren" at bounding box center [187, 47] width 55 height 11
click at [192, 48] on input "belangrijk ... inviteren" at bounding box center [190, 50] width 4 height 4
radio input "true"
click at [225, 88] on button "Controleer" at bounding box center [188, 88] width 167 height 12
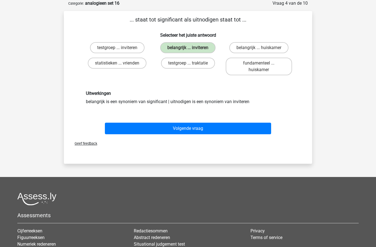
click at [218, 126] on button "Volgende vraag" at bounding box center [188, 129] width 167 height 12
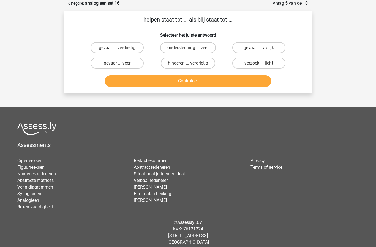
click at [205, 67] on label "hinderen ... verdrietig" at bounding box center [188, 63] width 55 height 11
click at [192, 67] on input "hinderen ... verdrietig" at bounding box center [190, 65] width 4 height 4
radio input "true"
click at [219, 80] on button "Controleer" at bounding box center [188, 81] width 167 height 12
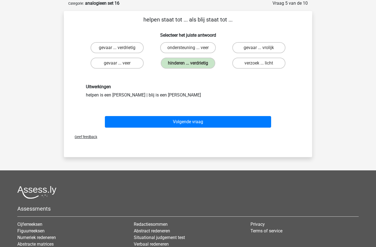
click at [221, 116] on button "Volgende vraag" at bounding box center [188, 122] width 167 height 12
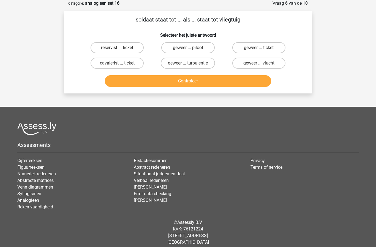
click at [205, 50] on label "geweer ... piloot" at bounding box center [187, 47] width 53 height 11
click at [192, 50] on input "geweer ... piloot" at bounding box center [190, 50] width 4 height 4
radio input "true"
click at [207, 82] on button "Controleer" at bounding box center [188, 81] width 167 height 12
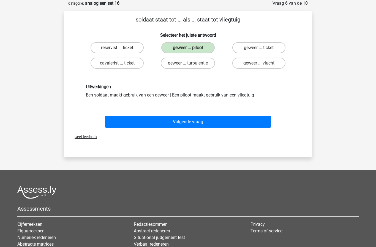
click at [212, 124] on button "Volgende vraag" at bounding box center [188, 122] width 167 height 12
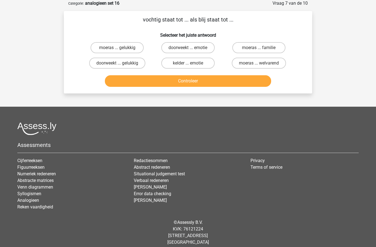
click at [98, 66] on label "doorweekt ... gelukkig" at bounding box center [117, 63] width 56 height 11
click at [117, 66] on input "doorweekt ... gelukkig" at bounding box center [119, 65] width 4 height 4
radio input "true"
click at [227, 83] on button "Controleer" at bounding box center [188, 81] width 167 height 12
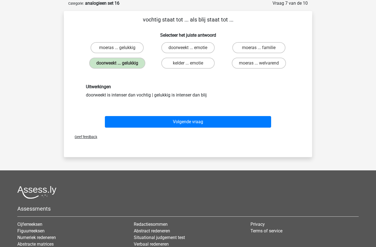
click at [220, 122] on button "Volgende vraag" at bounding box center [188, 122] width 167 height 12
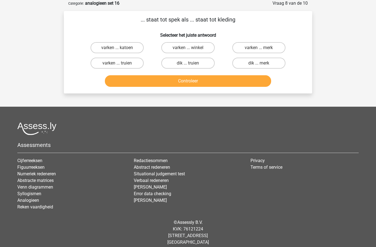
click at [101, 51] on label "varken ... katoen" at bounding box center [117, 47] width 53 height 11
click at [117, 51] on input "varken ... katoen" at bounding box center [119, 50] width 4 height 4
radio input "true"
click at [122, 81] on button "Controleer" at bounding box center [188, 81] width 167 height 12
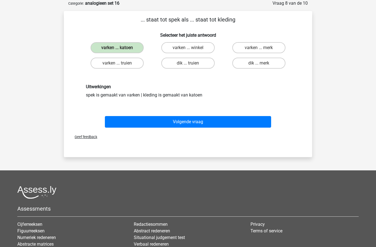
click at [217, 125] on button "Volgende vraag" at bounding box center [188, 122] width 167 height 12
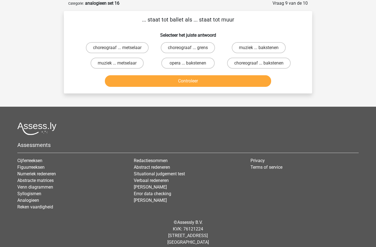
click at [96, 51] on label "choreograaf ... metselaar" at bounding box center [117, 47] width 63 height 11
click at [117, 51] on input "choreograaf ... metselaar" at bounding box center [119, 50] width 4 height 4
radio input "true"
click at [223, 84] on button "Controleer" at bounding box center [188, 81] width 167 height 12
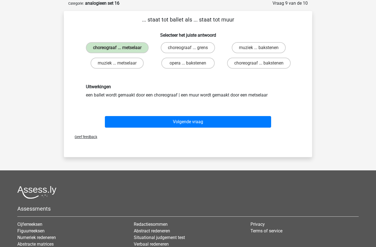
click at [222, 120] on button "Volgende vraag" at bounding box center [188, 122] width 167 height 12
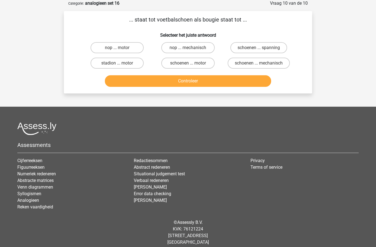
click at [101, 47] on label "nop ... motor" at bounding box center [117, 47] width 53 height 11
click at [117, 48] on input "nop ... motor" at bounding box center [119, 50] width 4 height 4
radio input "true"
click at [119, 77] on button "Controleer" at bounding box center [188, 81] width 167 height 12
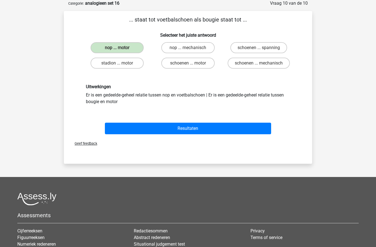
click at [117, 126] on button "Resultaten" at bounding box center [188, 129] width 167 height 12
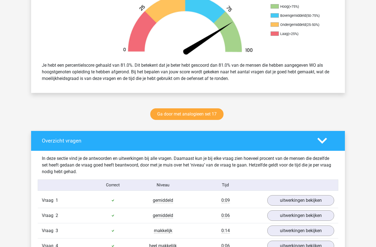
scroll to position [189, 0]
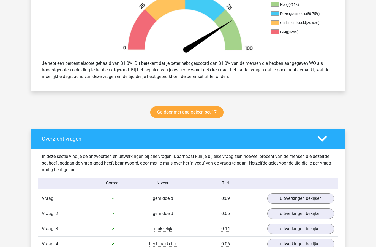
click at [213, 109] on link "Ga door met analogieen set 17" at bounding box center [186, 112] width 73 height 12
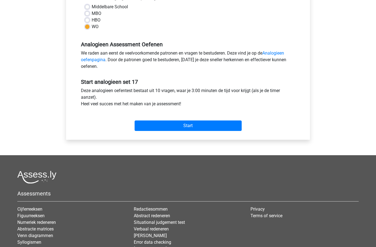
scroll to position [137, 0]
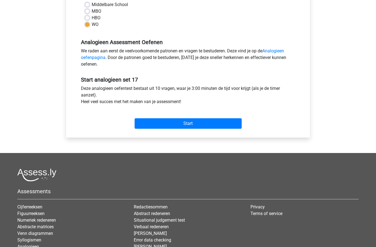
click at [222, 123] on input "Start" at bounding box center [188, 123] width 107 height 10
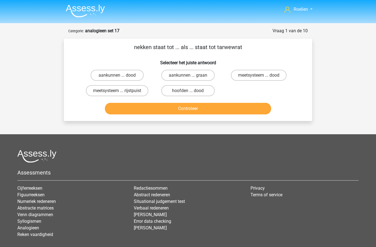
click at [209, 74] on label "aankunnen ... graan" at bounding box center [187, 75] width 53 height 11
click at [192, 75] on input "aankunnen ... graan" at bounding box center [190, 77] width 4 height 4
radio input "true"
click at [229, 109] on button "Controleer" at bounding box center [188, 109] width 167 height 12
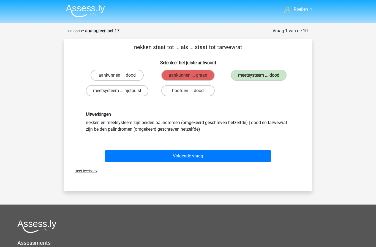
click at [213, 155] on button "Volgende vraag" at bounding box center [188, 156] width 167 height 12
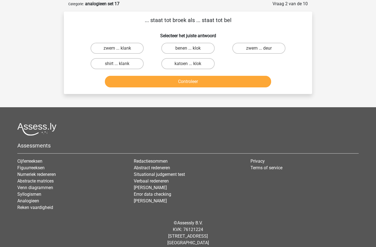
scroll to position [28, 0]
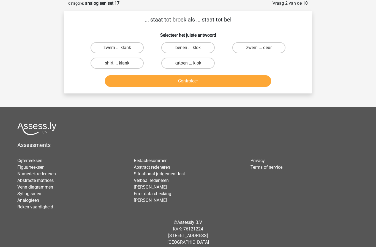
click at [273, 47] on label "zwem ... deur" at bounding box center [259, 47] width 53 height 11
click at [263, 48] on input "zwem ... deur" at bounding box center [261, 50] width 4 height 4
radio input "true"
click at [241, 83] on button "Controleer" at bounding box center [188, 81] width 167 height 12
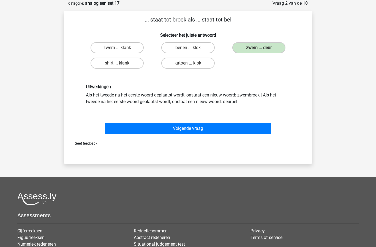
click at [230, 125] on button "Volgende vraag" at bounding box center [188, 129] width 167 height 12
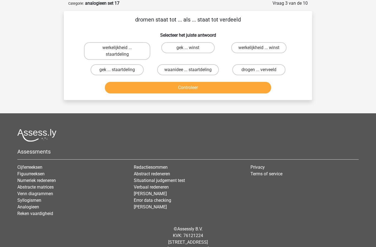
click at [273, 71] on label "drogen ... verveeld" at bounding box center [259, 69] width 53 height 11
click at [263, 71] on input "drogen ... verveeld" at bounding box center [261, 72] width 4 height 4
radio input "true"
click at [258, 88] on button "Controleer" at bounding box center [188, 88] width 167 height 12
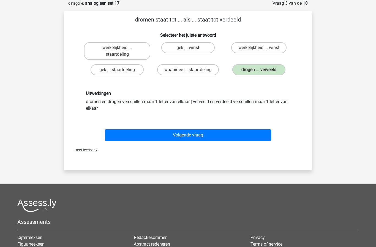
click at [228, 138] on button "Volgende vraag" at bounding box center [188, 135] width 167 height 12
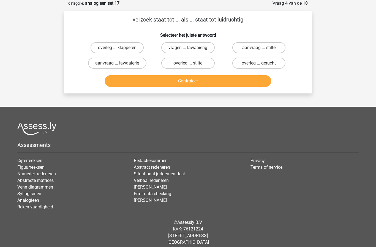
click at [96, 66] on label "aanvraag ... lawaaierig" at bounding box center [117, 63] width 58 height 11
click at [117, 66] on input "aanvraag ... lawaaierig" at bounding box center [119, 65] width 4 height 4
radio input "true"
click at [223, 82] on button "Controleer" at bounding box center [188, 81] width 167 height 12
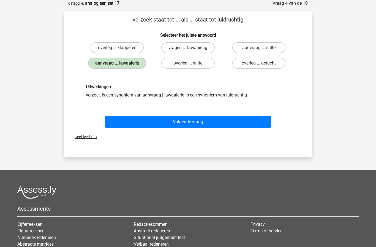
click at [211, 127] on button "Volgende vraag" at bounding box center [188, 122] width 167 height 12
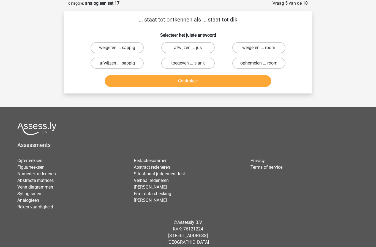
click at [207, 63] on label "toegeven ... slank" at bounding box center [187, 63] width 53 height 11
click at [192, 63] on input "toegeven ... slank" at bounding box center [190, 65] width 4 height 4
radio input "true"
click at [210, 81] on button "Controleer" at bounding box center [188, 81] width 167 height 12
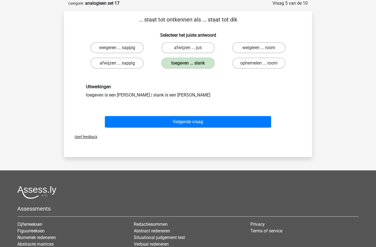
click at [212, 118] on button "Volgende vraag" at bounding box center [188, 122] width 167 height 12
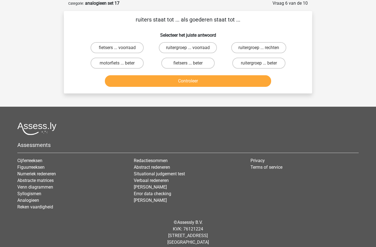
click at [209, 47] on label "ruitergroep ... voorraad" at bounding box center [188, 47] width 58 height 11
click at [192, 48] on input "ruitergroep ... voorraad" at bounding box center [190, 50] width 4 height 4
radio input "true"
click at [222, 82] on button "Controleer" at bounding box center [188, 81] width 167 height 12
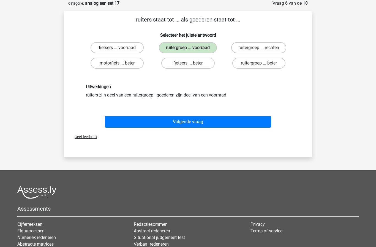
click at [217, 122] on button "Volgende vraag" at bounding box center [188, 122] width 167 height 12
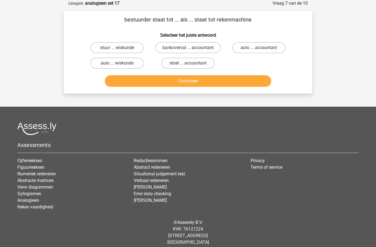
click at [274, 52] on label "auto ... accountant" at bounding box center [259, 47] width 53 height 11
click at [263, 51] on input "auto ... accountant" at bounding box center [261, 50] width 4 height 4
radio input "true"
click at [254, 82] on button "Controleer" at bounding box center [188, 81] width 167 height 12
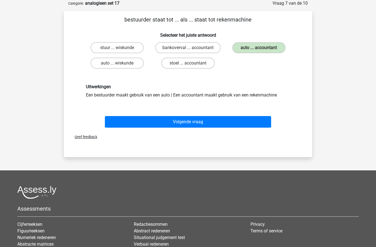
click at [218, 122] on button "Volgende vraag" at bounding box center [188, 122] width 167 height 12
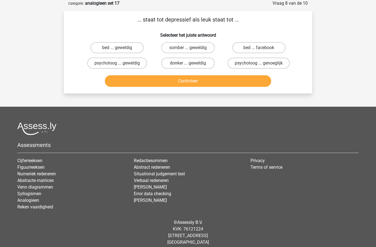
click at [207, 47] on label "somber ... geweldig" at bounding box center [187, 47] width 53 height 11
click at [192, 48] on input "somber ... geweldig" at bounding box center [190, 50] width 4 height 4
radio input "true"
click at [227, 82] on button "Controleer" at bounding box center [188, 81] width 167 height 12
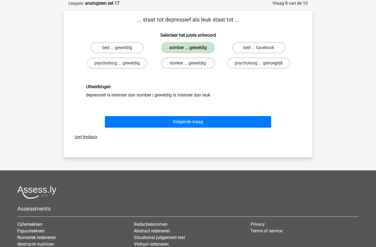
click at [214, 122] on button "Volgende vraag" at bounding box center [188, 122] width 167 height 12
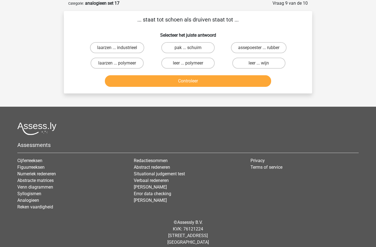
click at [265, 65] on label "leer ... wijn" at bounding box center [259, 63] width 53 height 11
click at [263, 65] on input "leer ... wijn" at bounding box center [261, 65] width 4 height 4
radio input "true"
click at [247, 82] on button "Controleer" at bounding box center [188, 81] width 167 height 12
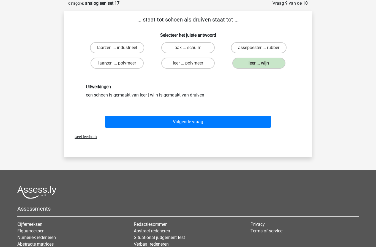
click at [224, 119] on button "Volgende vraag" at bounding box center [188, 122] width 167 height 12
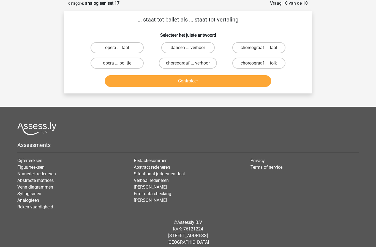
click at [261, 65] on input "choreograaf ... tolk" at bounding box center [261, 65] width 4 height 4
radio input "true"
click at [239, 84] on button "Controleer" at bounding box center [188, 81] width 167 height 12
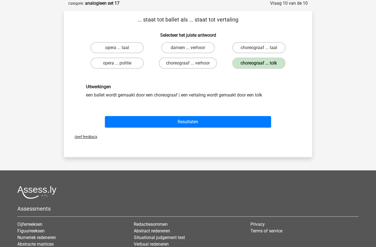
click at [217, 123] on button "Resultaten" at bounding box center [188, 122] width 167 height 12
click at [210, 126] on button "Resultaten" at bounding box center [188, 122] width 167 height 12
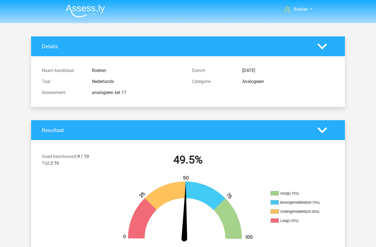
click at [81, 12] on img at bounding box center [85, 10] width 39 height 13
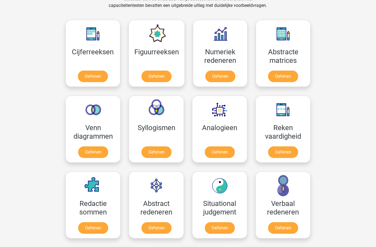
scroll to position [239, 0]
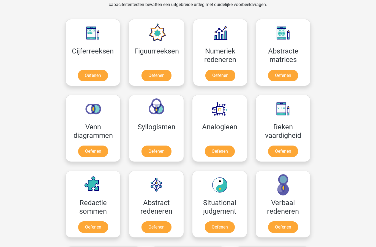
click at [220, 149] on link "Oefenen" at bounding box center [220, 151] width 30 height 12
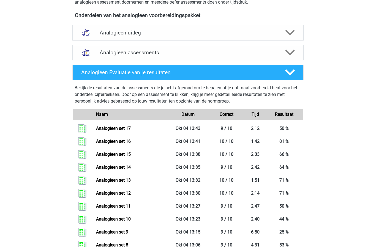
scroll to position [169, 0]
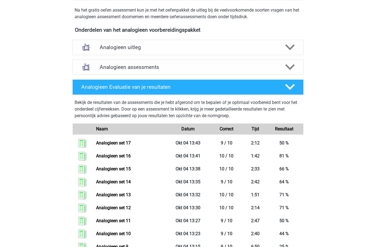
click at [104, 66] on h4 "Analogieen assessments" at bounding box center [188, 67] width 177 height 6
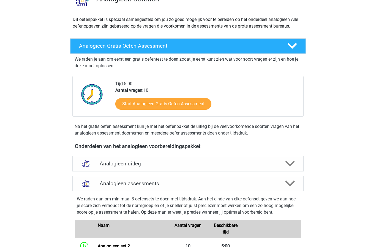
scroll to position [0, 0]
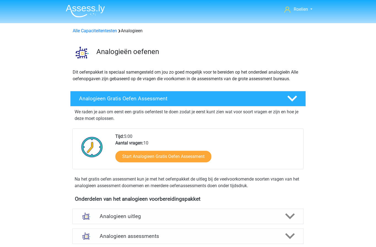
click at [87, 12] on img at bounding box center [85, 10] width 39 height 13
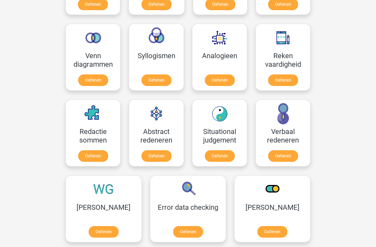
scroll to position [312, 0]
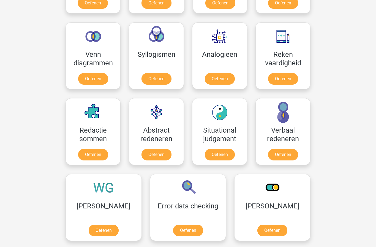
click at [173, 229] on link "Oefenen" at bounding box center [188, 231] width 30 height 12
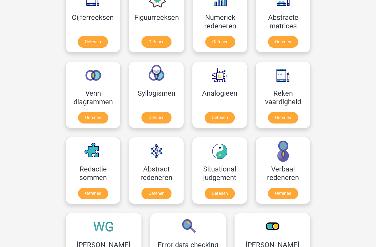
scroll to position [254, 0]
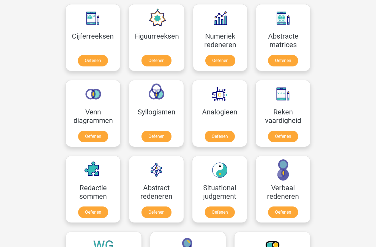
click at [227, 62] on link "Oefenen" at bounding box center [221, 61] width 30 height 12
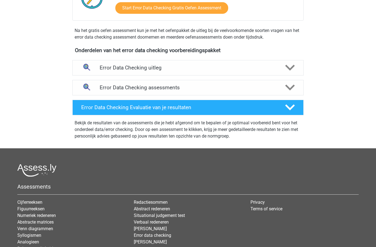
scroll to position [140, 0]
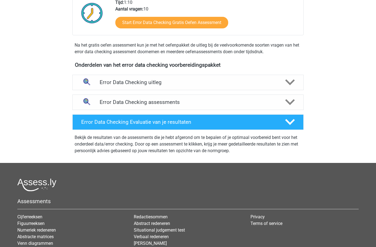
click at [246, 83] on h4 "Error Data Checking uitleg" at bounding box center [188, 82] width 177 height 6
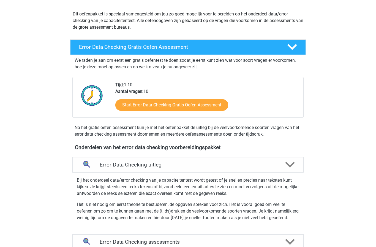
scroll to position [56, 0]
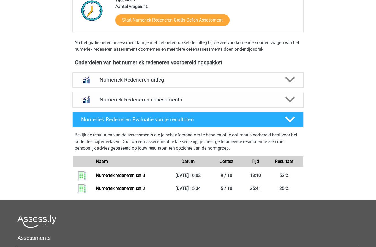
scroll to position [163, 0]
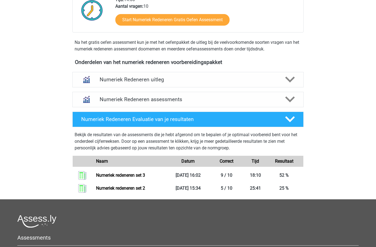
click at [289, 105] on div "Numeriek Redeneren assessments" at bounding box center [187, 99] width 231 height 15
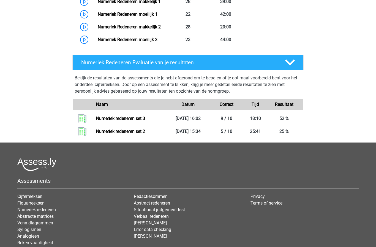
scroll to position [438, 0]
